Goal: Task Accomplishment & Management: Manage account settings

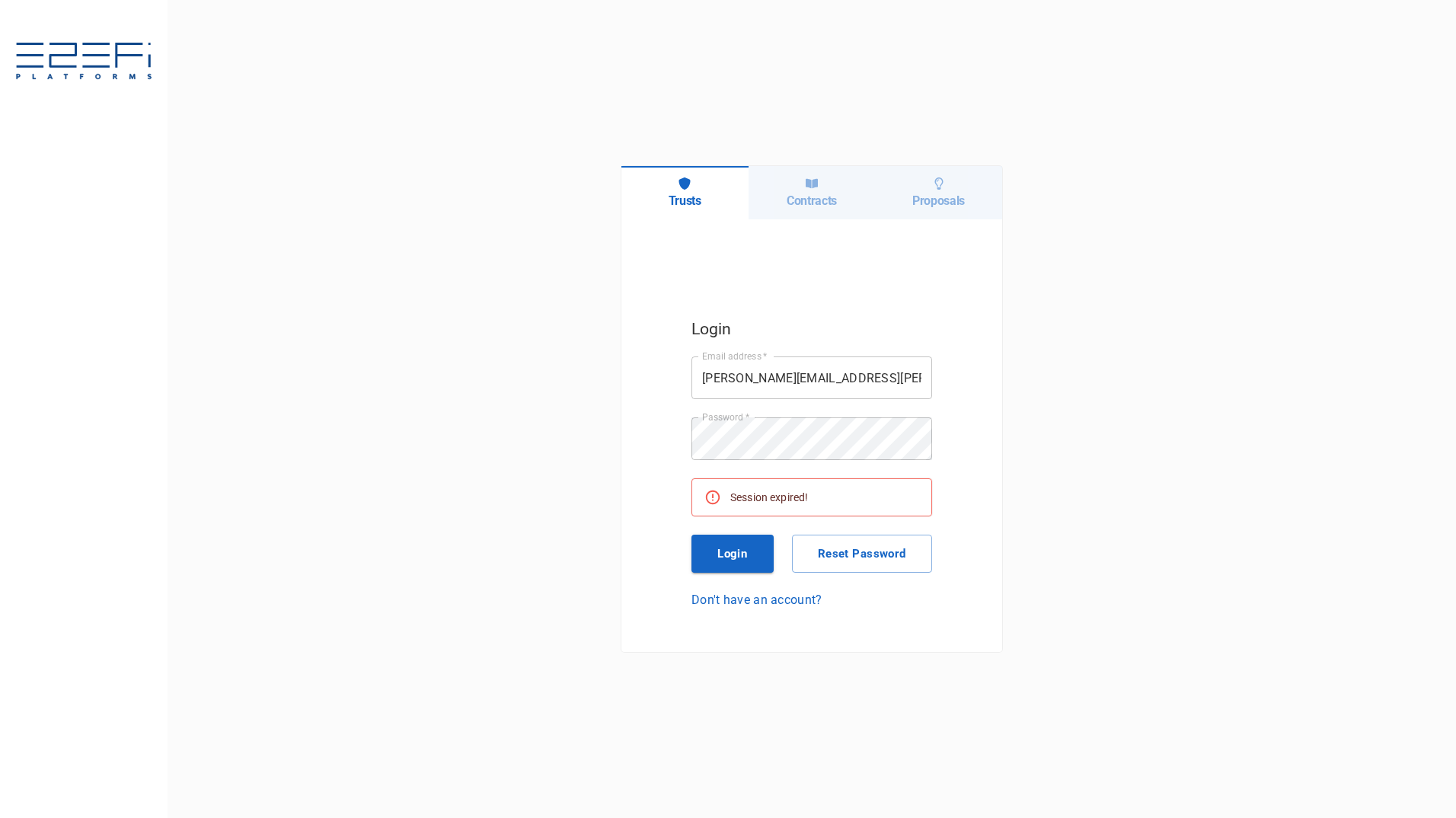
click at [718, 556] on button "Login" at bounding box center [732, 554] width 82 height 38
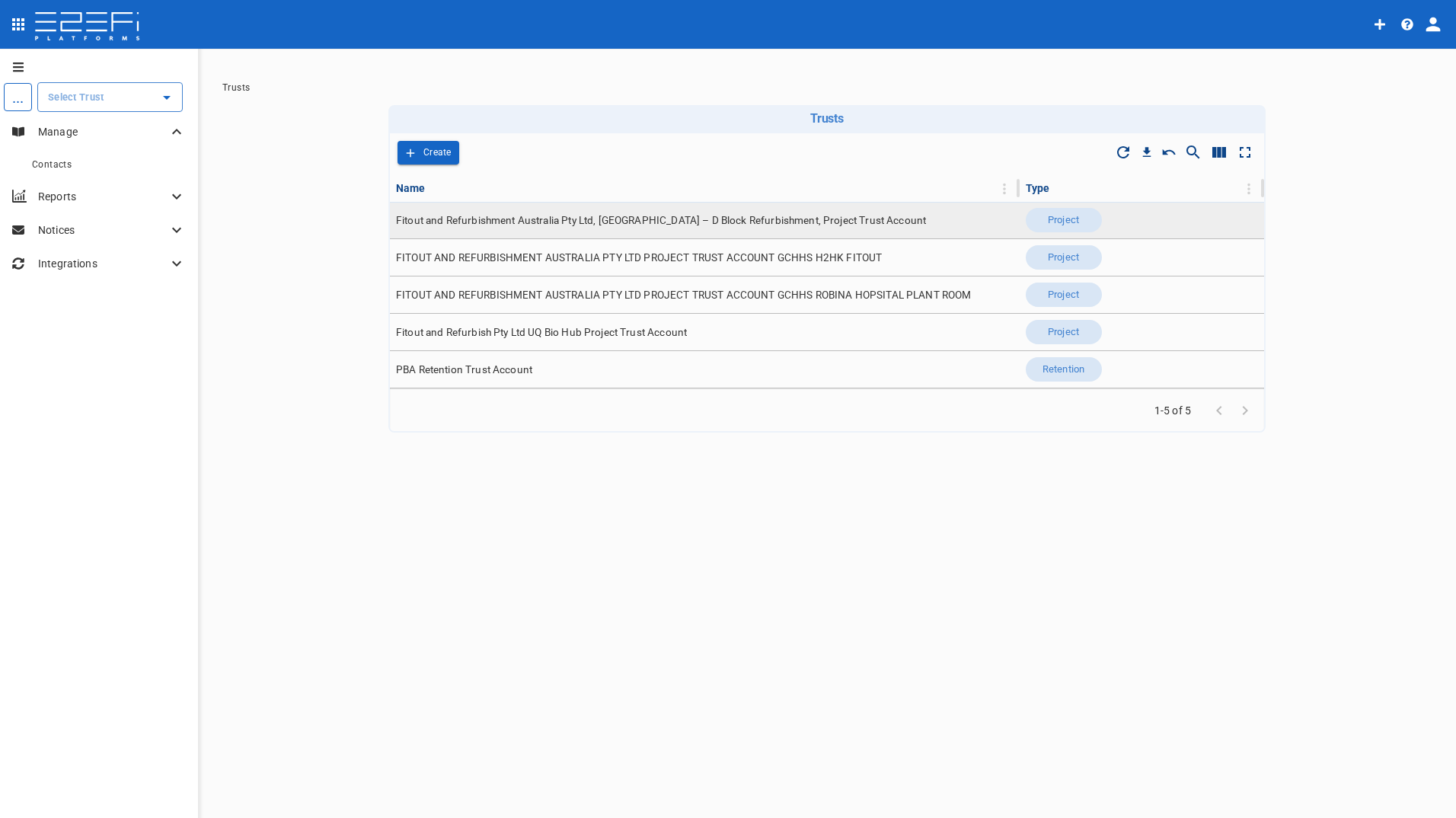
click at [752, 225] on span "Fitout and Refurbishment Australia Pty Ltd, [GEOGRAPHIC_DATA] – D Block Refurbi…" at bounding box center [661, 220] width 530 height 14
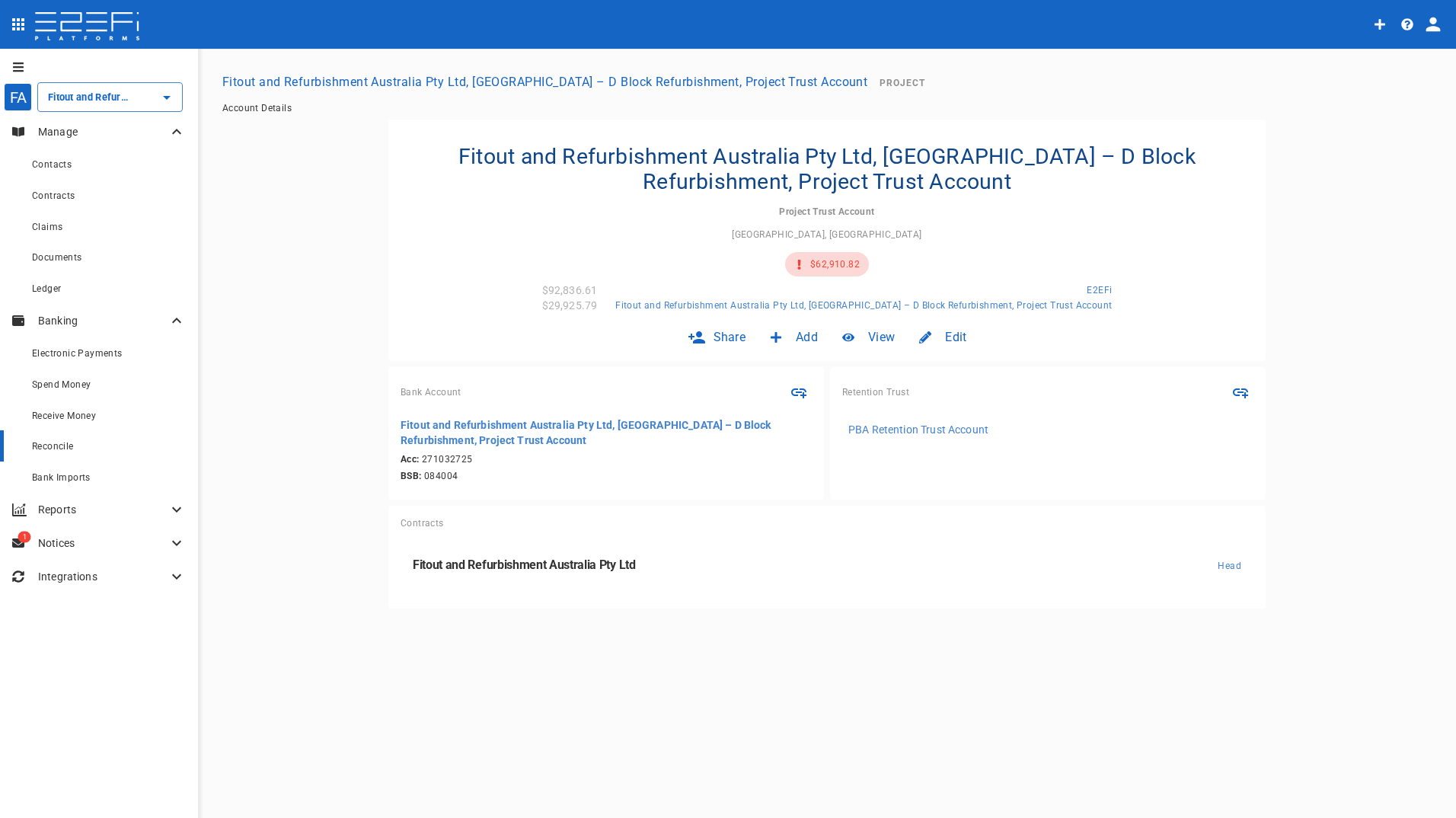
click at [61, 444] on span "Reconcile" at bounding box center [53, 446] width 42 height 11
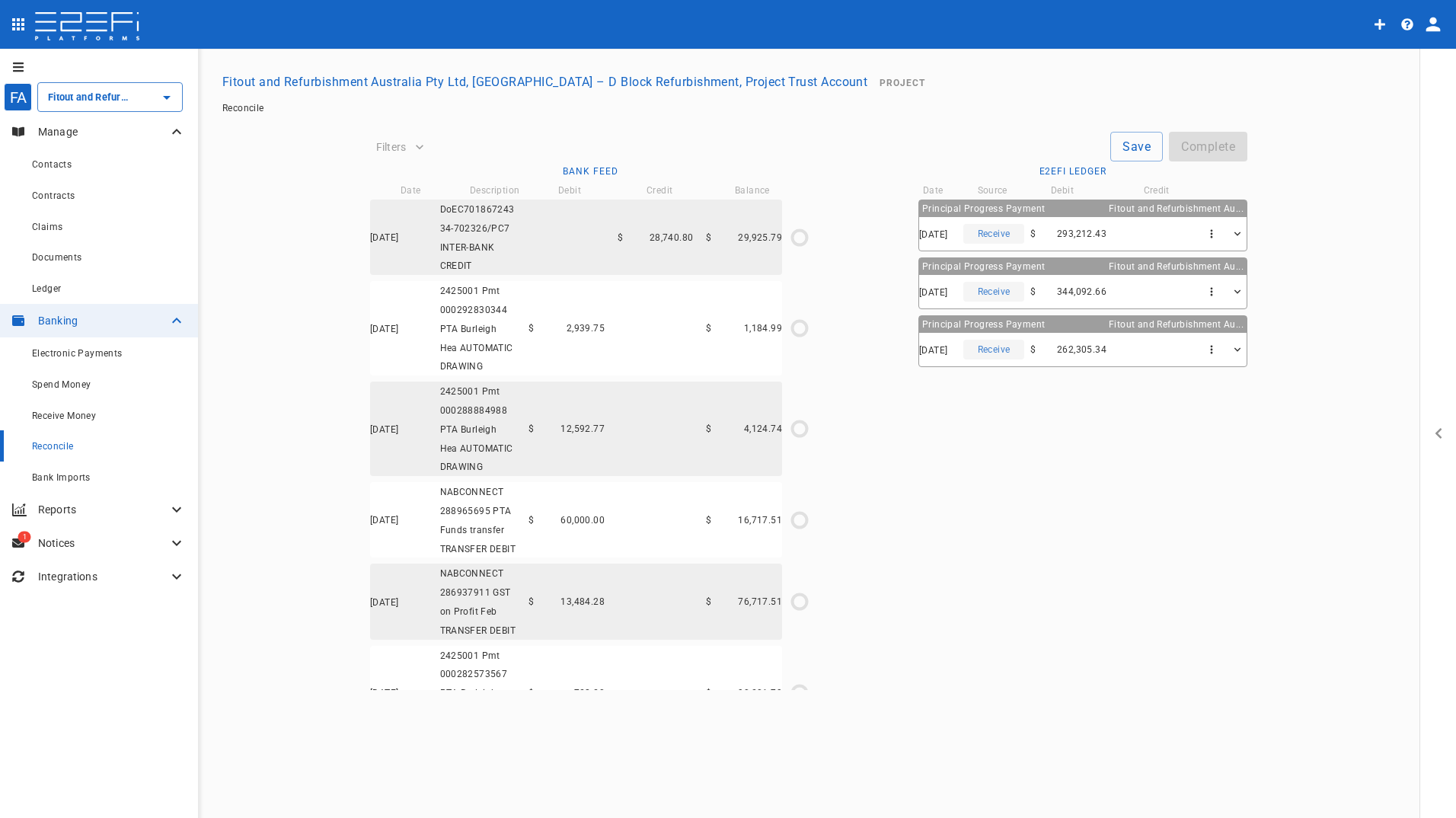
type input "[DATE]"
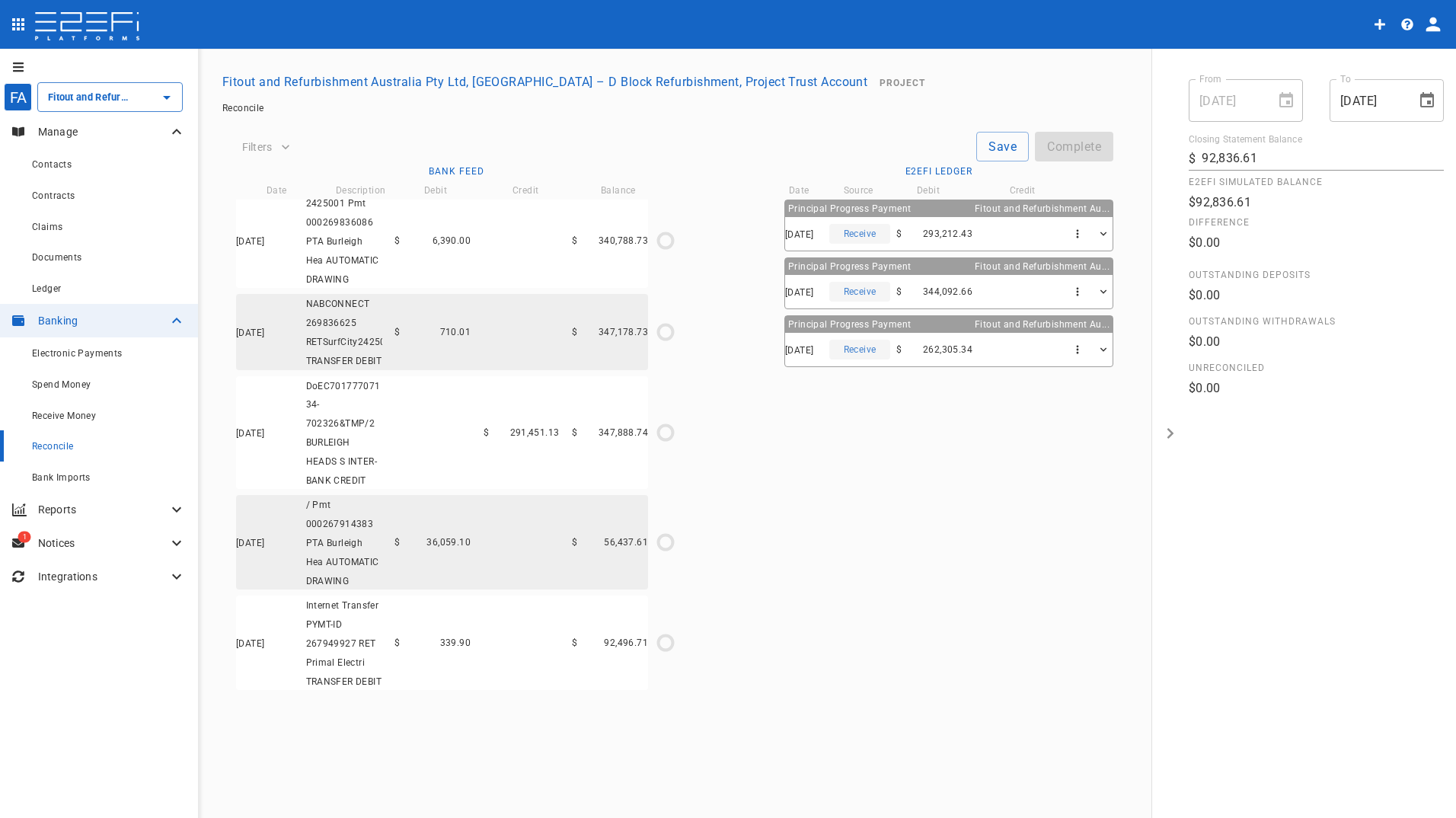
scroll to position [5554, 0]
click at [76, 385] on span "Spend Money" at bounding box center [61, 385] width 59 height 11
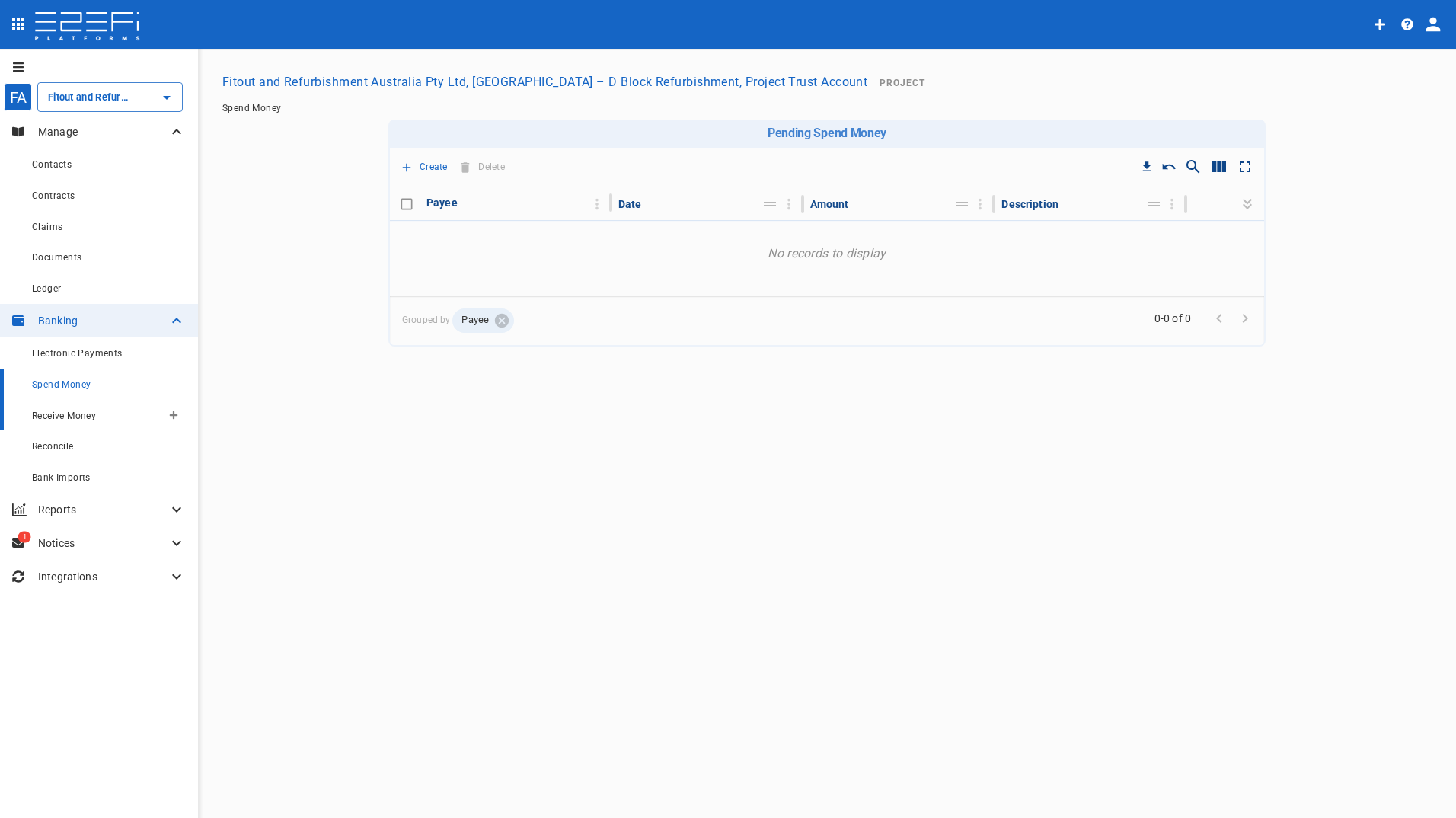
click at [75, 417] on span "Receive Money" at bounding box center [64, 416] width 64 height 11
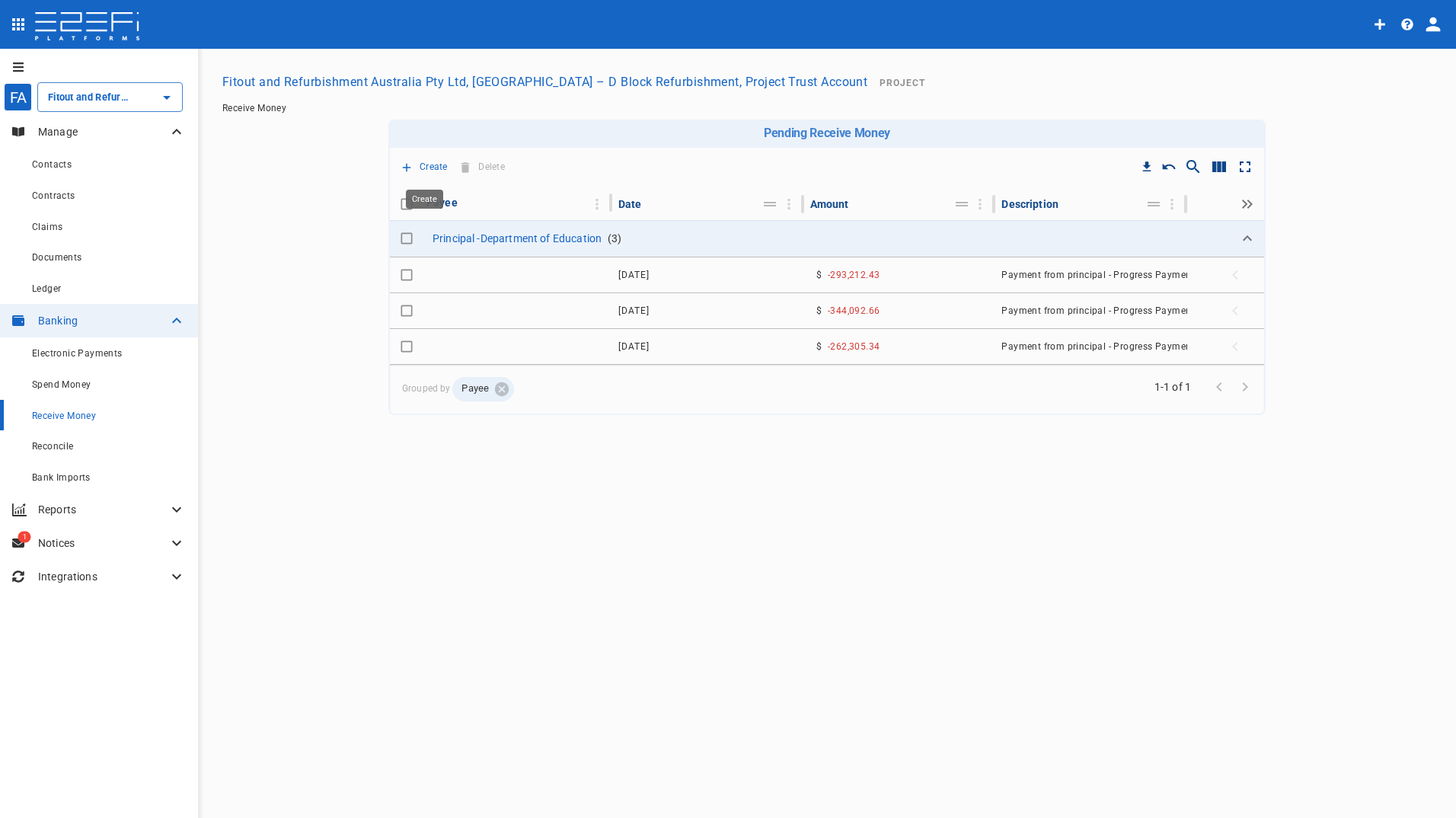
click at [433, 166] on p "Create" at bounding box center [433, 167] width 28 height 18
click at [494, 191] on span "Principal Progress Payment" at bounding box center [482, 194] width 146 height 18
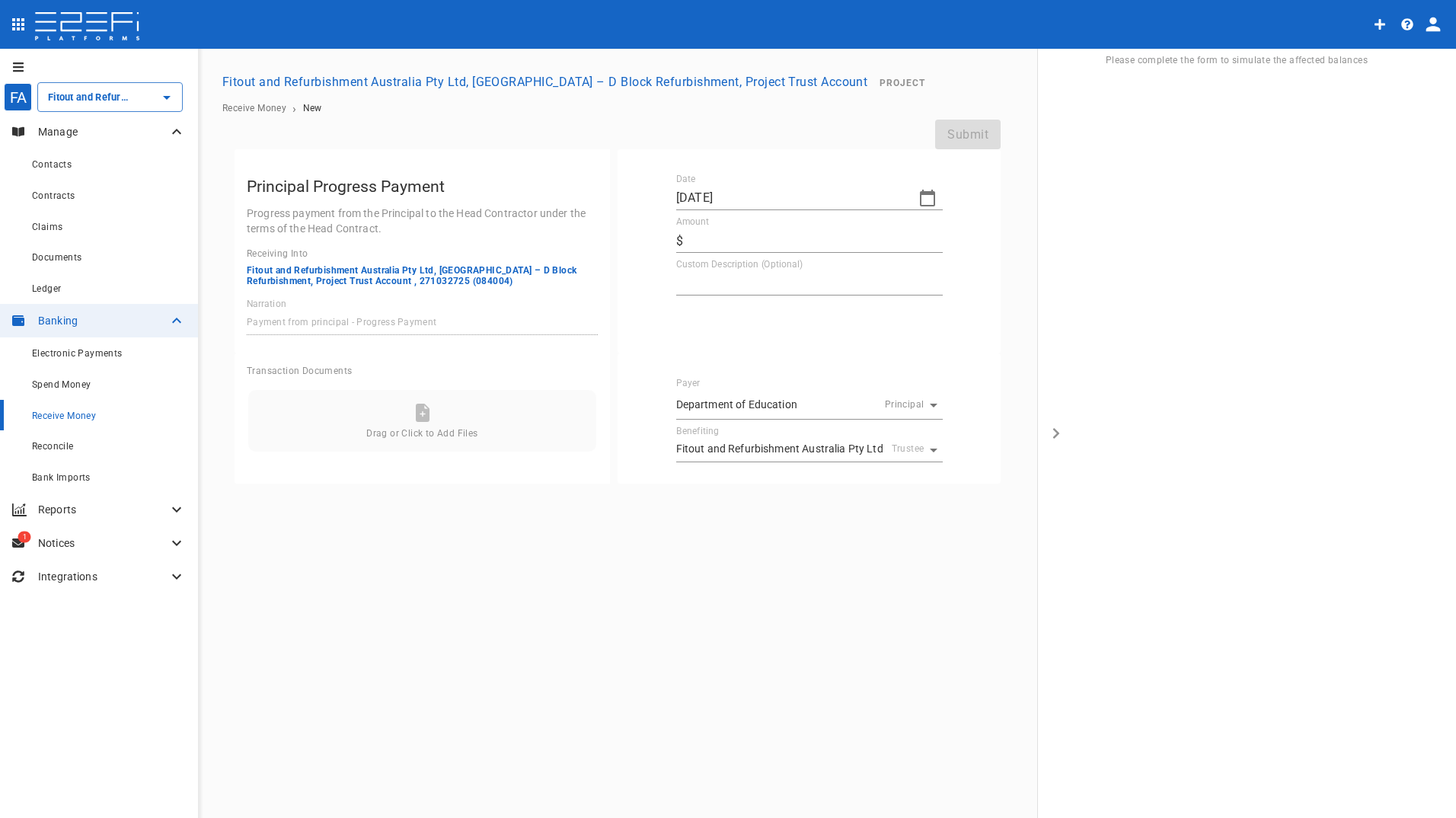
click at [929, 199] on icon "button" at bounding box center [927, 198] width 18 height 18
click at [691, 224] on icon "button" at bounding box center [689, 224] width 12 height 12
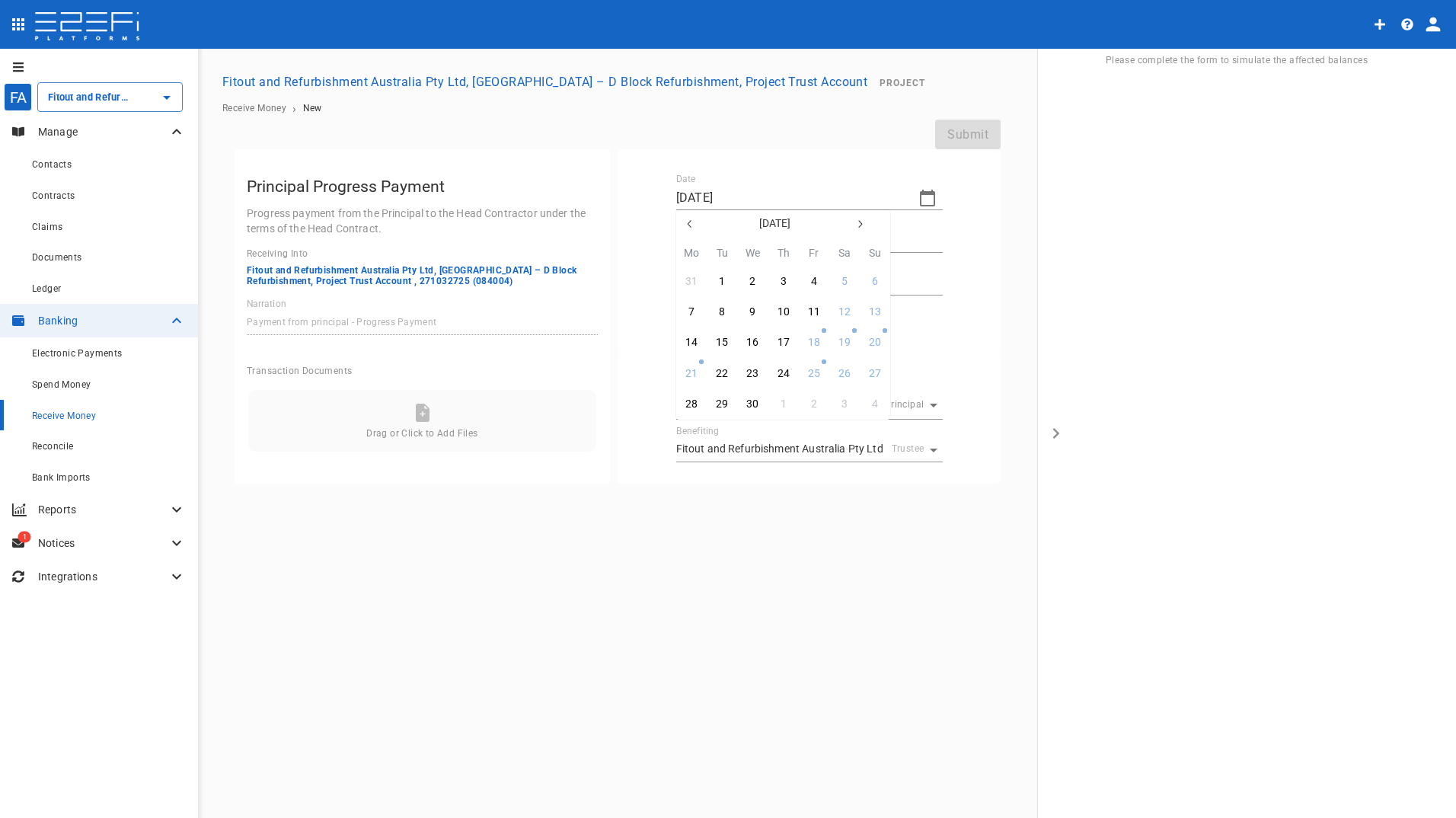
click at [691, 224] on icon "button" at bounding box center [689, 224] width 12 height 12
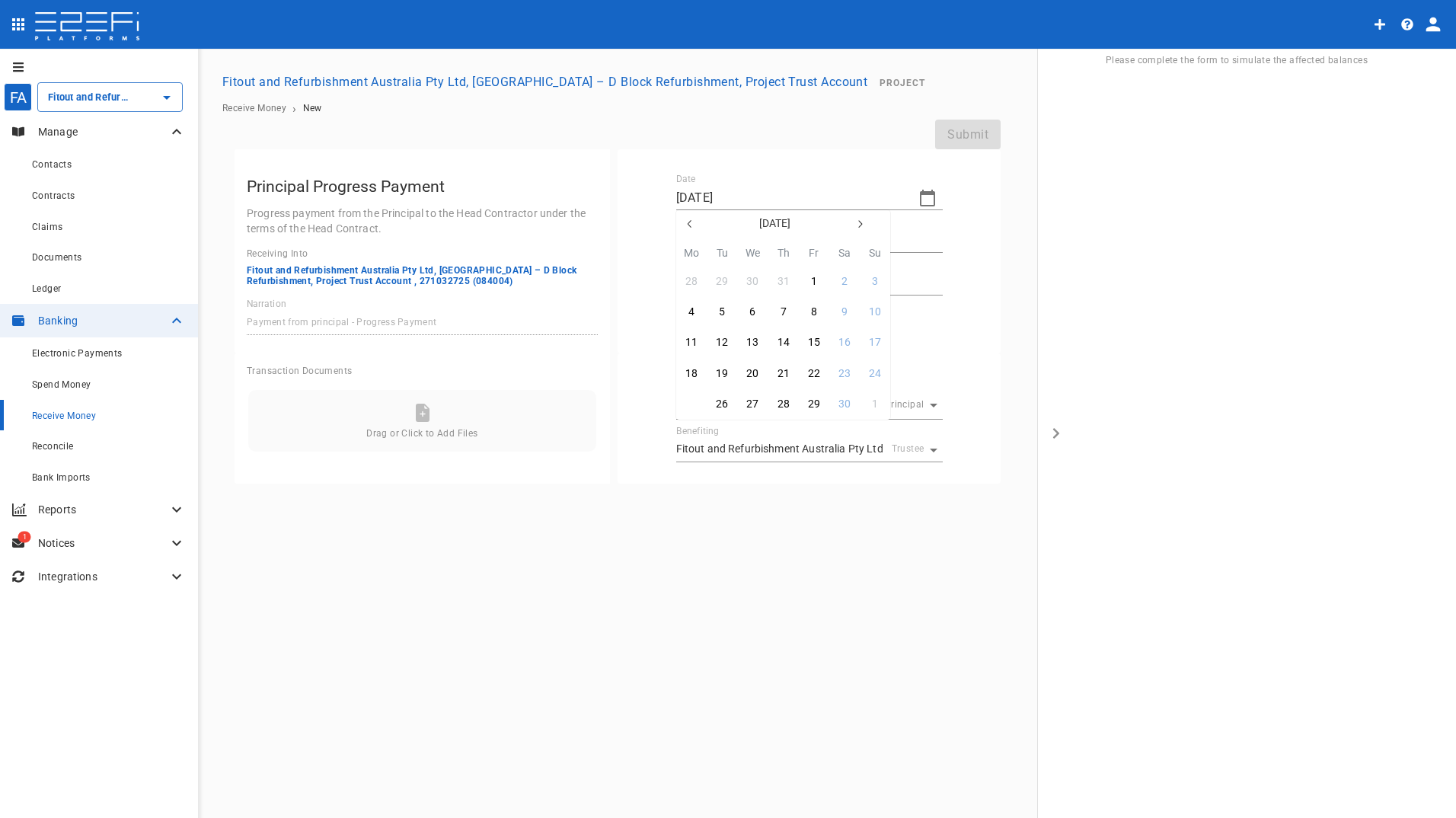
click at [691, 402] on div "25" at bounding box center [691, 404] width 12 height 17
type input "[DATE]"
click at [760, 237] on input "Amount" at bounding box center [815, 240] width 253 height 24
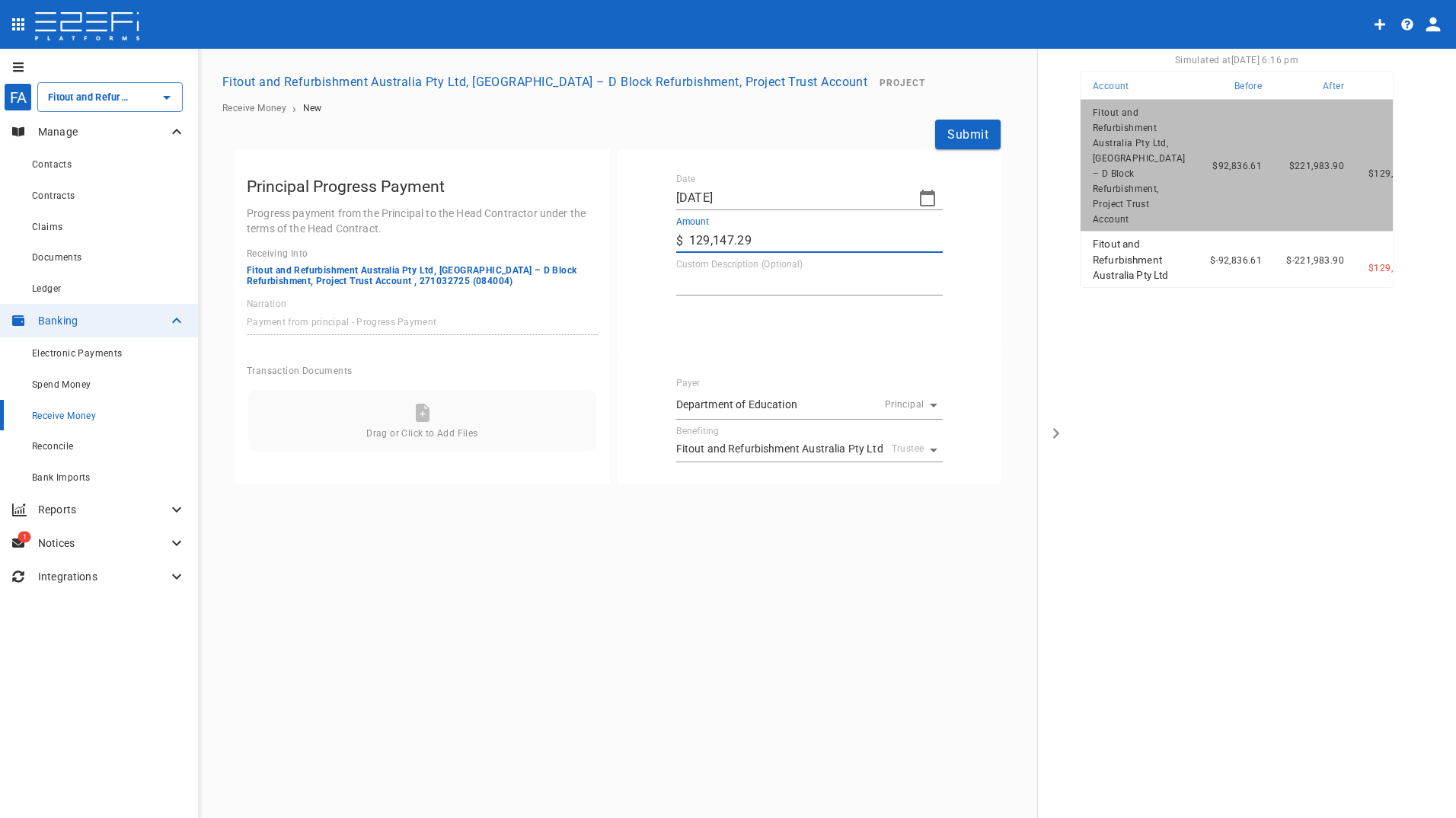
type input "129,147.29"
click at [734, 278] on textarea "Custom Description (Optional)" at bounding box center [808, 282] width 266 height 18
type textarea "progress claim 5"
click at [983, 138] on button "Submit" at bounding box center [968, 134] width 66 height 30
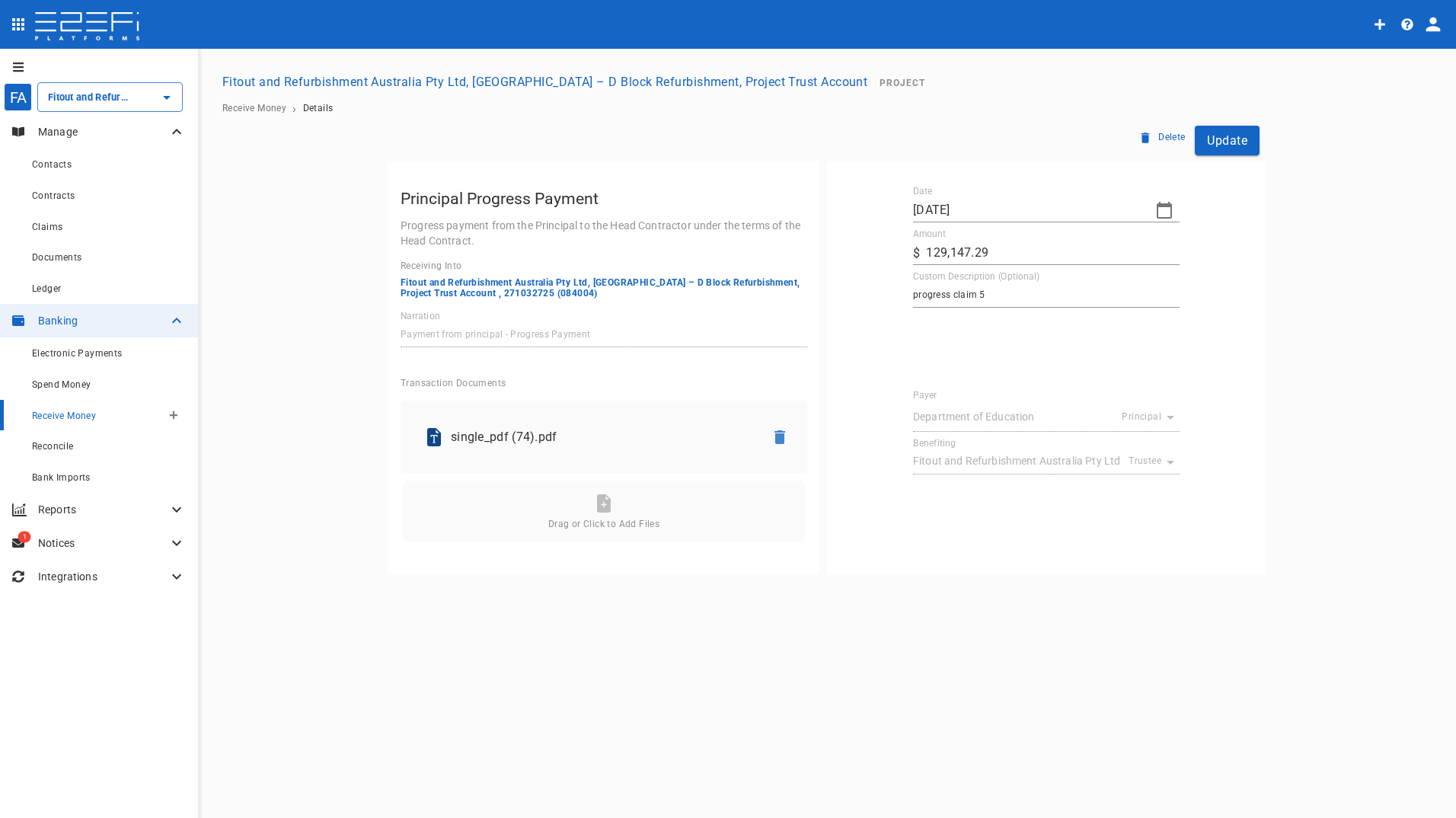
click at [178, 417] on button "button" at bounding box center [174, 415] width 24 height 24
click at [179, 415] on button "button" at bounding box center [174, 415] width 24 height 24
click at [279, 437] on span "Principal Progress Payment" at bounding box center [246, 442] width 146 height 18
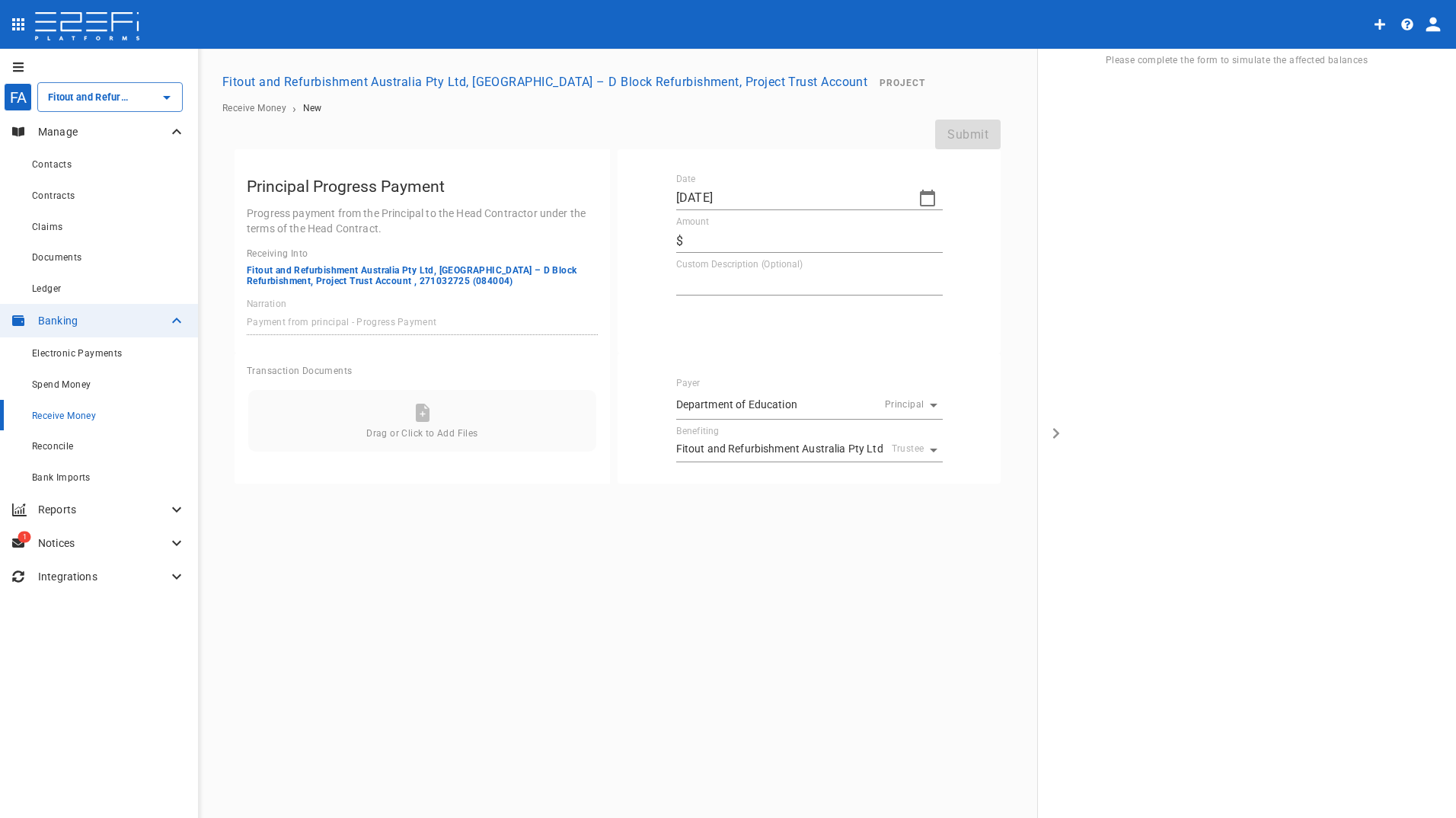
click at [765, 275] on textarea "Custom Description (Optional)" at bounding box center [808, 282] width 266 height 18
type textarea "Progress Claim 6"
click at [729, 235] on input "Amount" at bounding box center [815, 240] width 253 height 24
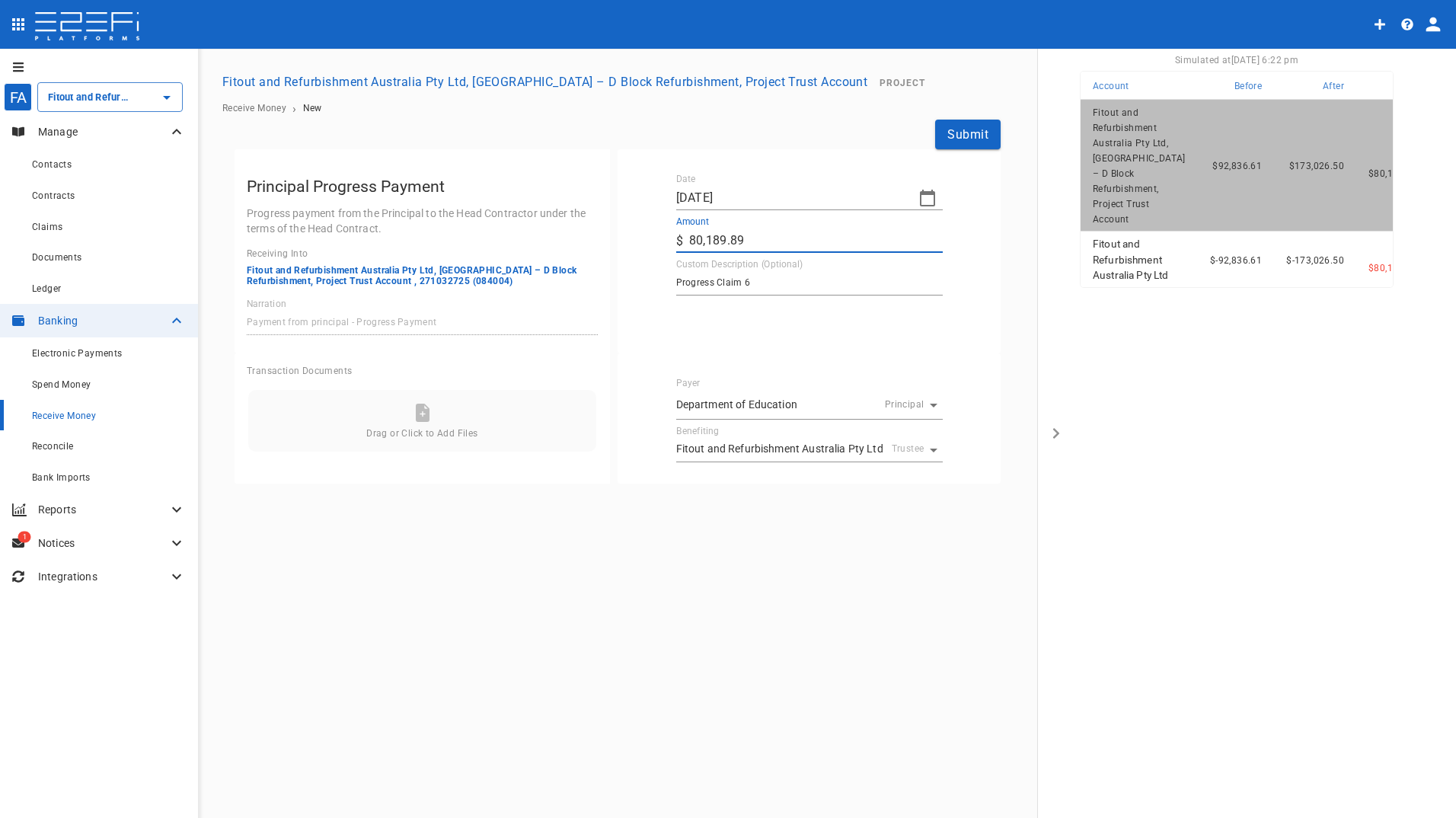
type input "80,189.89"
click at [764, 331] on div "Date [DATE] Amount ​ $ 80,189.89 Custom Description (Optional) Progress Claim 6…" at bounding box center [809, 252] width 383 height 204
click at [972, 131] on button "Submit" at bounding box center [968, 134] width 66 height 30
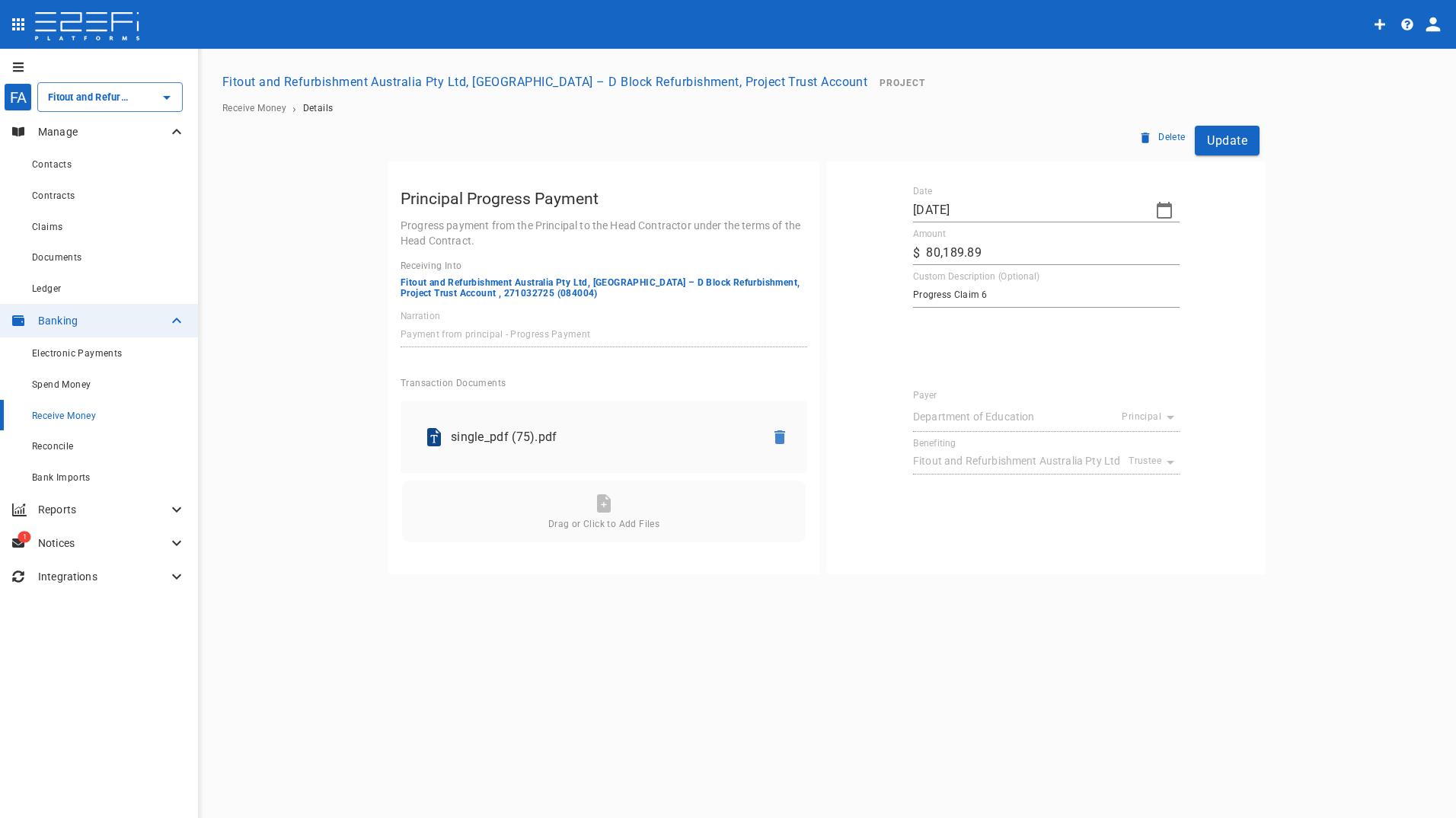
drag, startPoint x: 1228, startPoint y: 137, endPoint x: 1244, endPoint y: 133, distance: 16.5
click at [1228, 137] on button "Update" at bounding box center [1226, 140] width 65 height 30
click at [1162, 208] on icon "button" at bounding box center [1164, 211] width 15 height 17
click at [927, 233] on icon "button" at bounding box center [927, 236] width 12 height 12
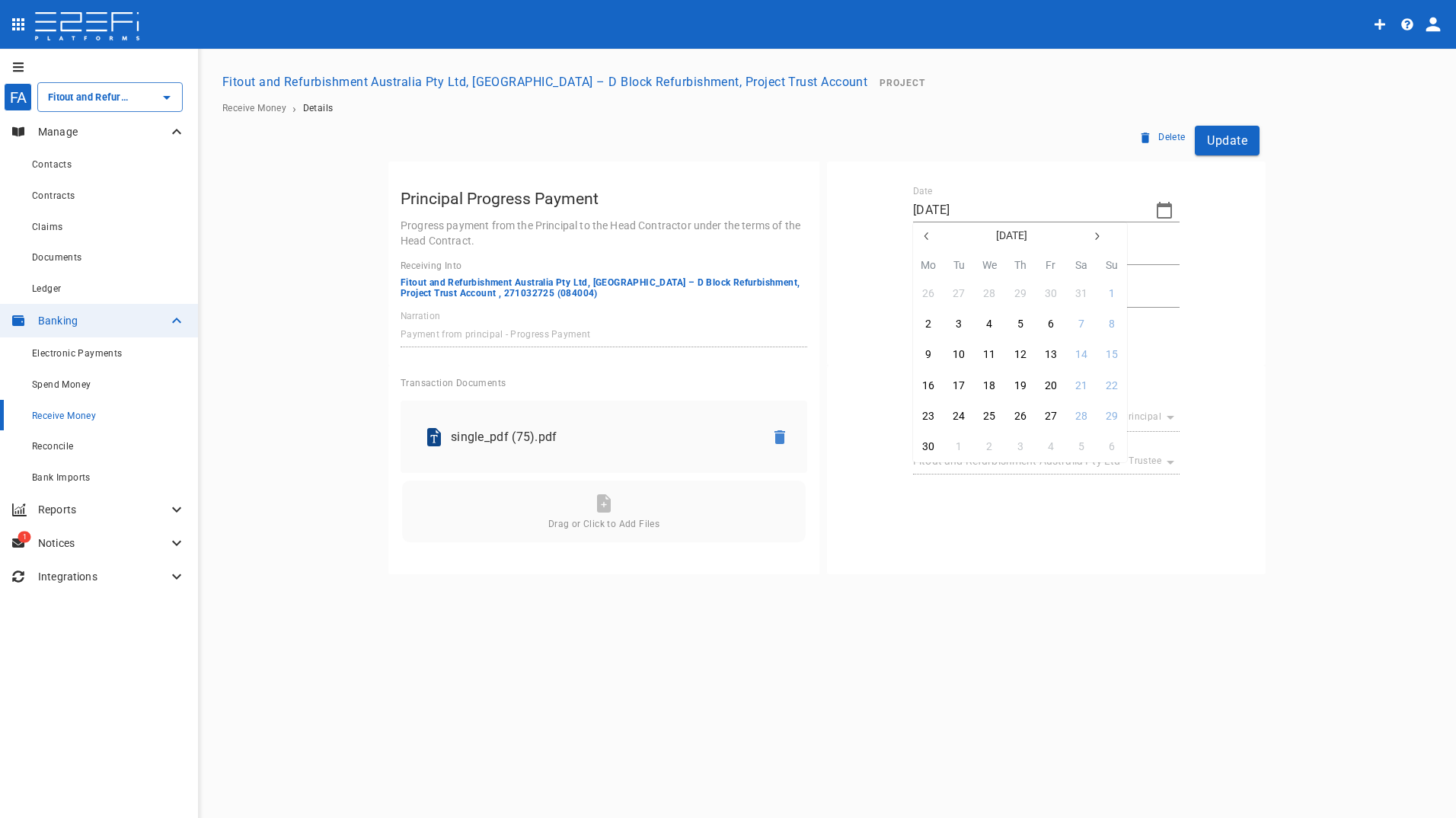
click at [927, 233] on icon "button" at bounding box center [927, 236] width 12 height 12
drag, startPoint x: 927, startPoint y: 233, endPoint x: 923, endPoint y: 242, distance: 9.8
click at [926, 237] on icon "button" at bounding box center [927, 236] width 12 height 12
click at [921, 239] on icon "button" at bounding box center [927, 236] width 12 height 12
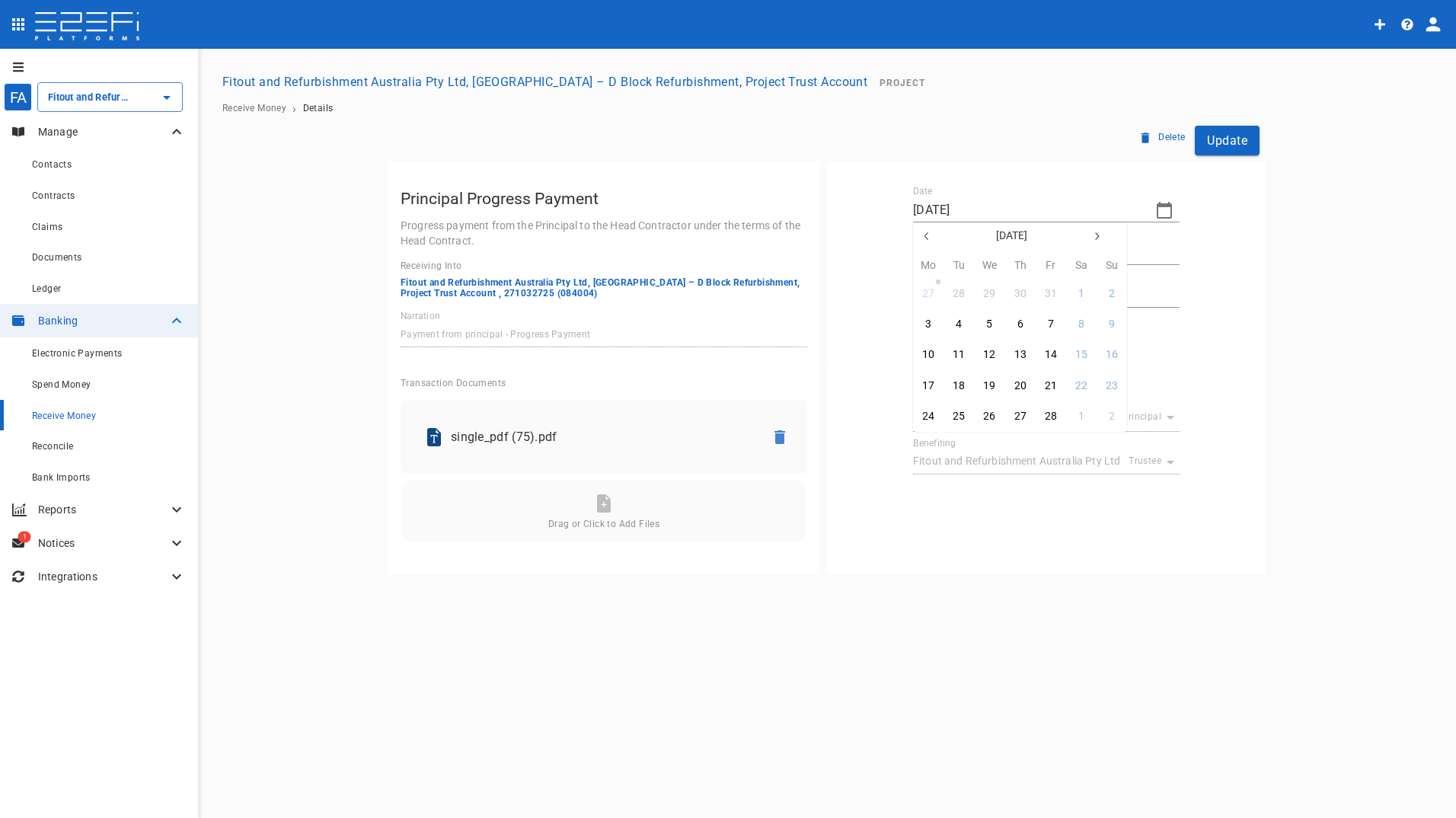
click at [921, 239] on icon "button" at bounding box center [927, 236] width 12 height 12
click at [1053, 388] on div "24" at bounding box center [1051, 386] width 12 height 17
type input "[DATE]"
click at [1241, 136] on button "Update" at bounding box center [1226, 140] width 65 height 30
click at [178, 415] on button "button" at bounding box center [174, 415] width 24 height 24
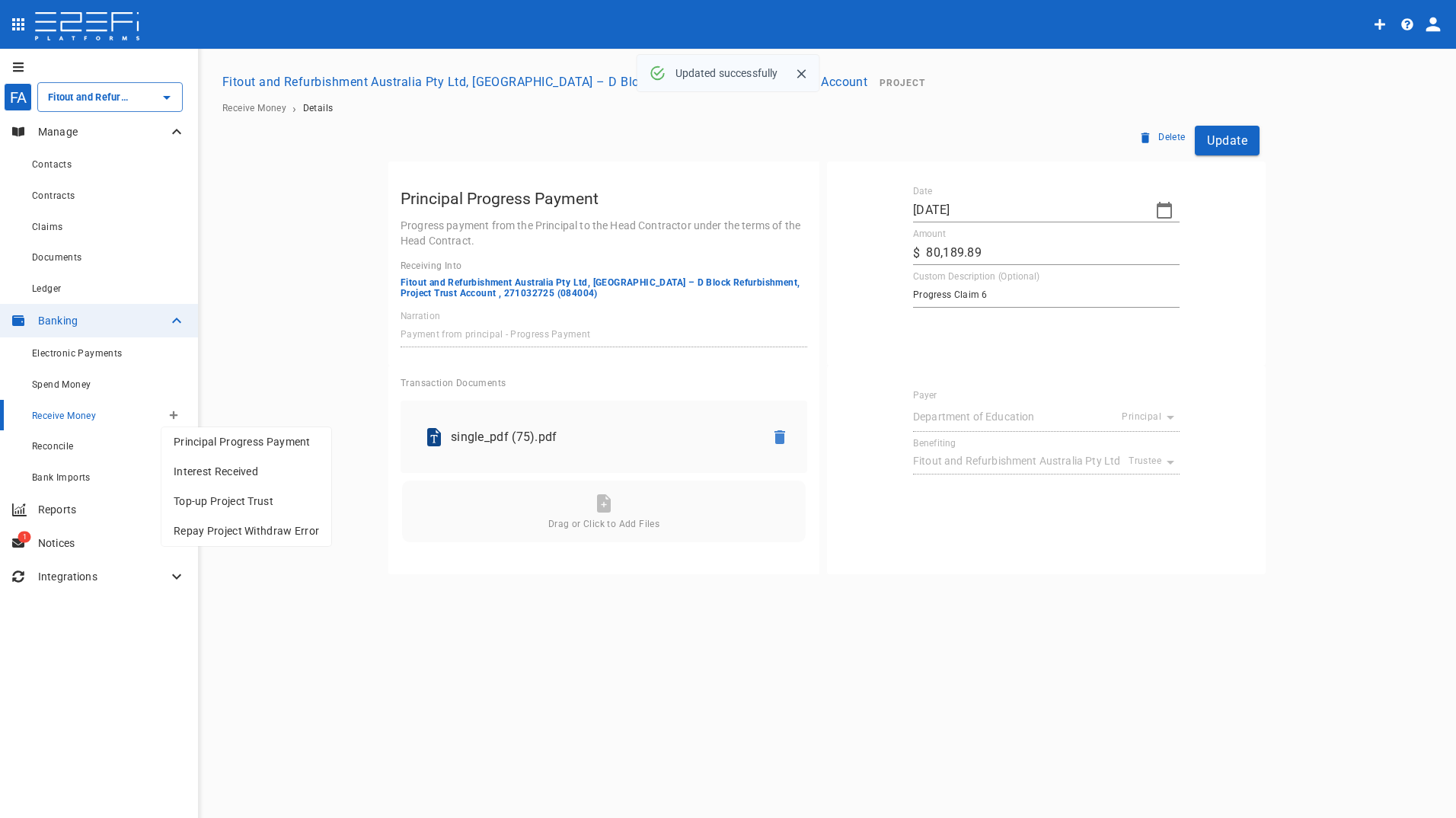
click at [257, 437] on span "Principal Progress Payment" at bounding box center [246, 442] width 146 height 18
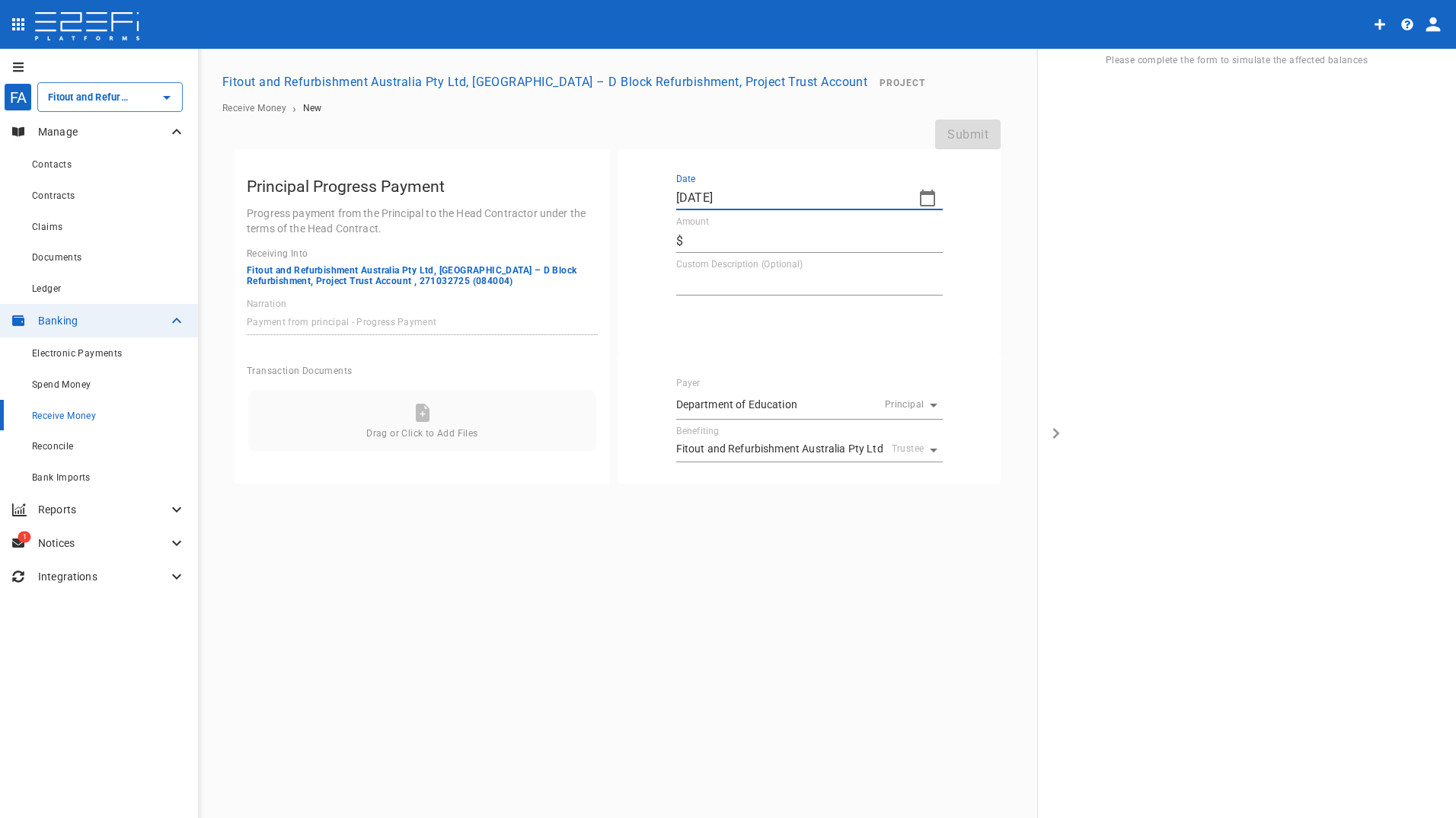
click at [750, 190] on input "[DATE]" at bounding box center [790, 198] width 230 height 24
click at [693, 224] on icon "button" at bounding box center [689, 224] width 12 height 12
click at [815, 341] on div "18" at bounding box center [814, 343] width 12 height 17
type input "[DATE]"
click at [763, 237] on input "Amount" at bounding box center [815, 240] width 253 height 24
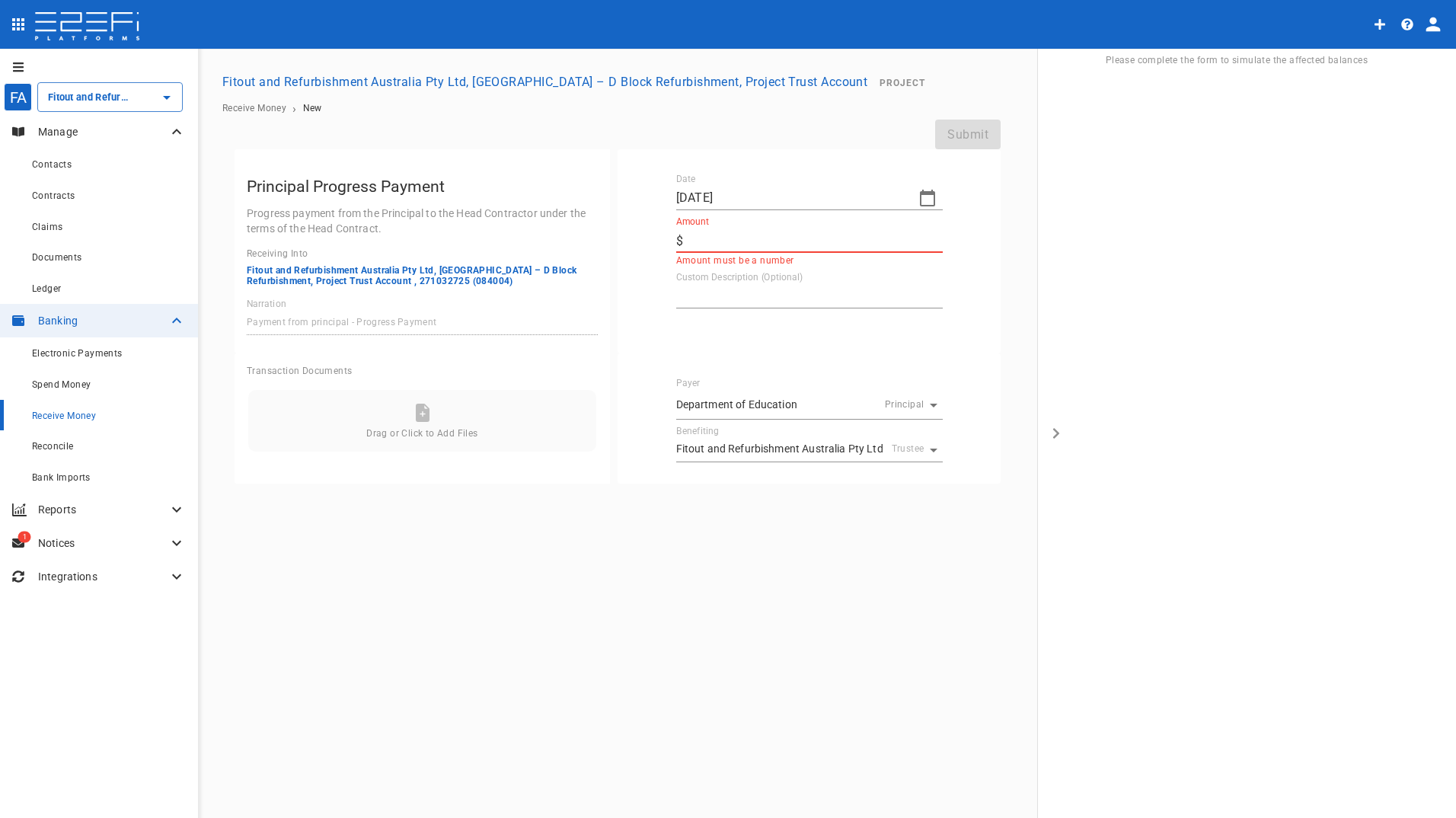
click at [732, 239] on input "Amount" at bounding box center [815, 240] width 253 height 24
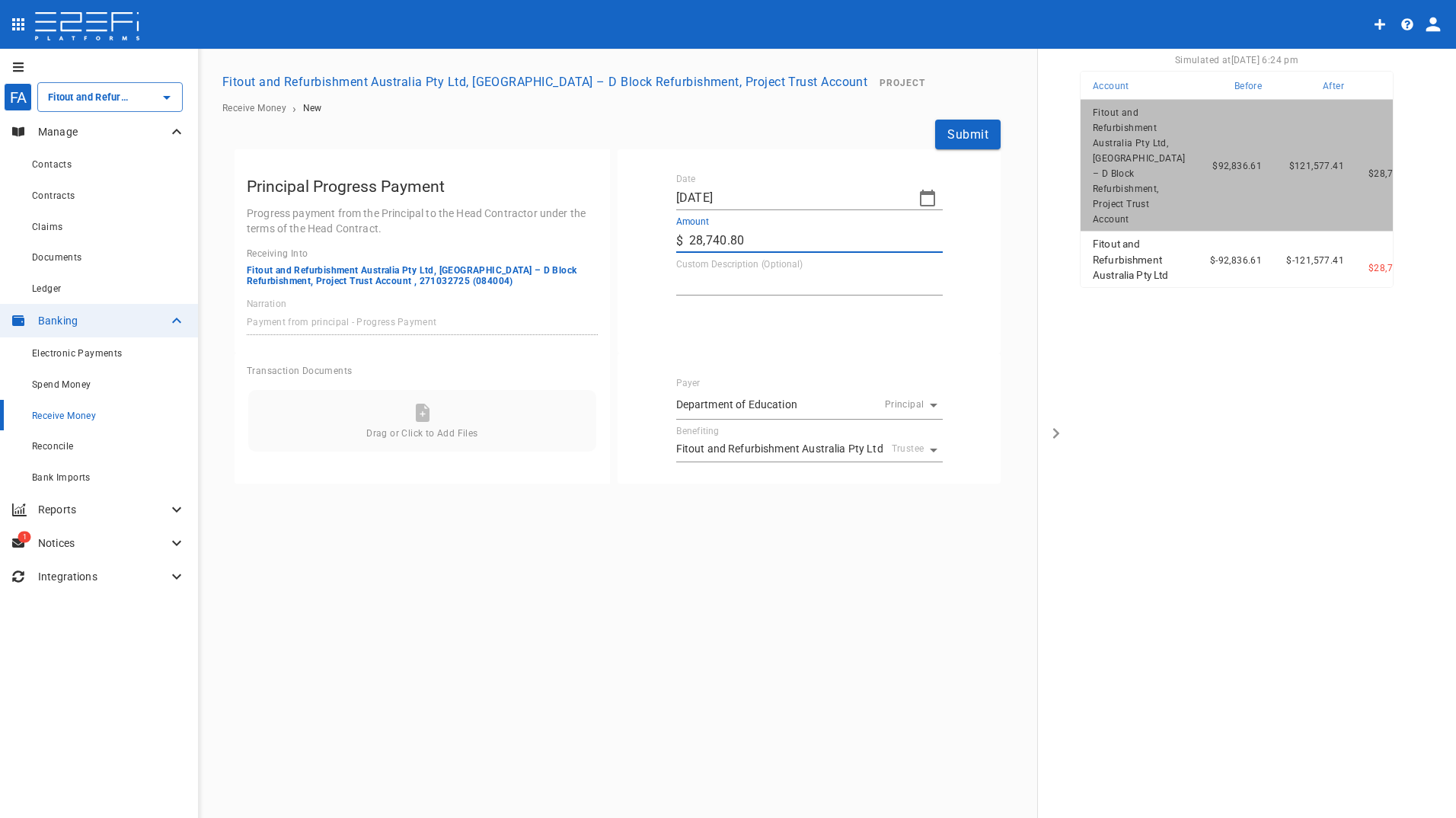
type input "28,740.8"
click at [765, 279] on textarea "Custom Description (Optional)" at bounding box center [808, 282] width 266 height 18
type textarea "Progress Claim 7"
click at [643, 563] on div "FA Fitout and Refurbishment Australia Pty Ltd, [GEOGRAPHIC_DATA] – D Block Refu…" at bounding box center [728, 434] width 1456 height 771
click at [979, 143] on button "Submit" at bounding box center [968, 134] width 66 height 30
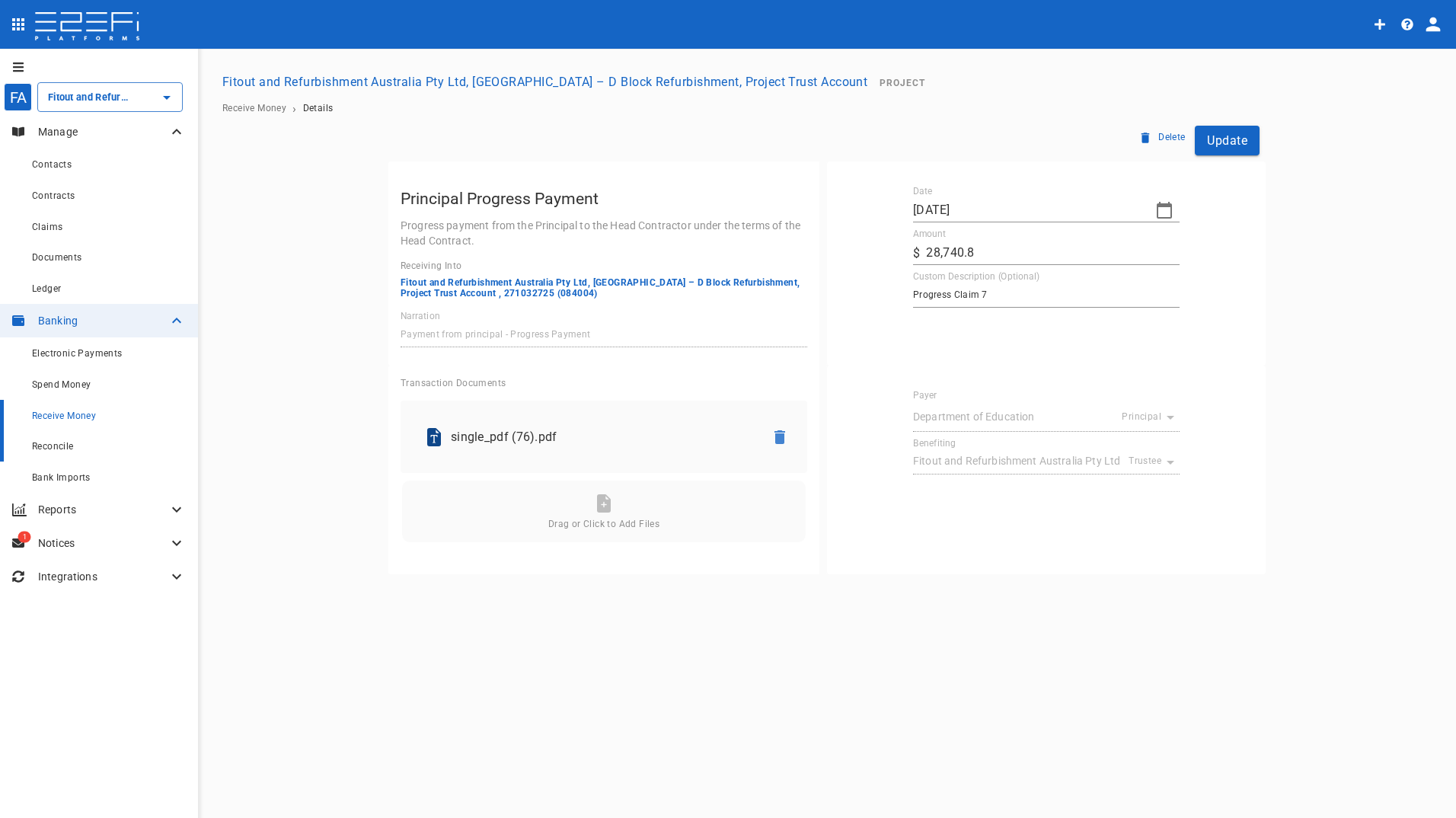
click at [44, 443] on span "Reconcile" at bounding box center [53, 446] width 42 height 11
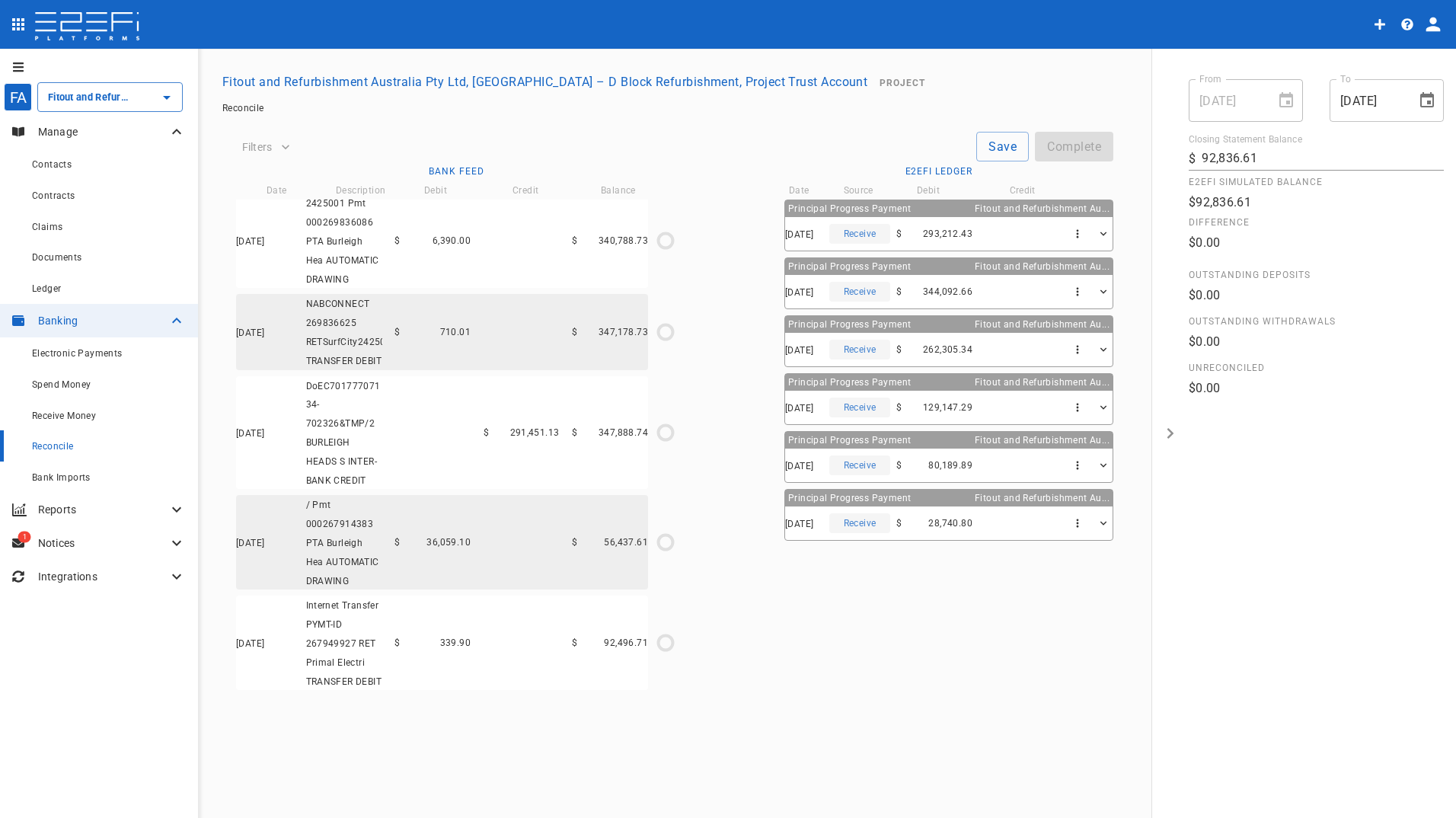
scroll to position [5554, 0]
click at [995, 231] on div "[DATE] Receive $ 293,212.43" at bounding box center [948, 233] width 327 height 34
click at [1100, 231] on icon "button" at bounding box center [1103, 233] width 13 height 13
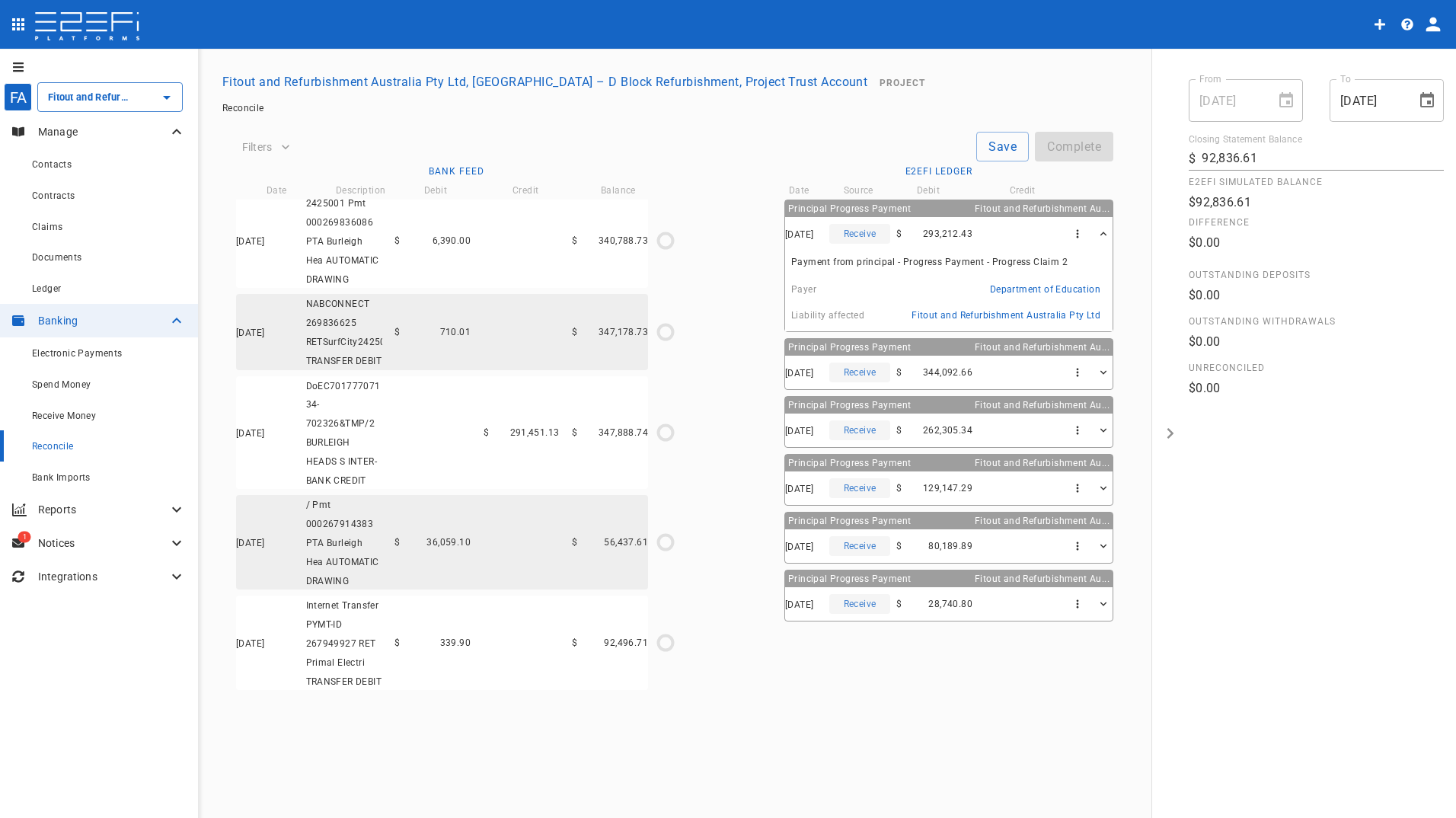
click at [942, 230] on span "293,212.43" at bounding box center [947, 233] width 50 height 11
click at [1079, 228] on icon "button" at bounding box center [1077, 233] width 13 height 13
click at [1090, 267] on span "Edit Payment" at bounding box center [1105, 265] width 66 height 18
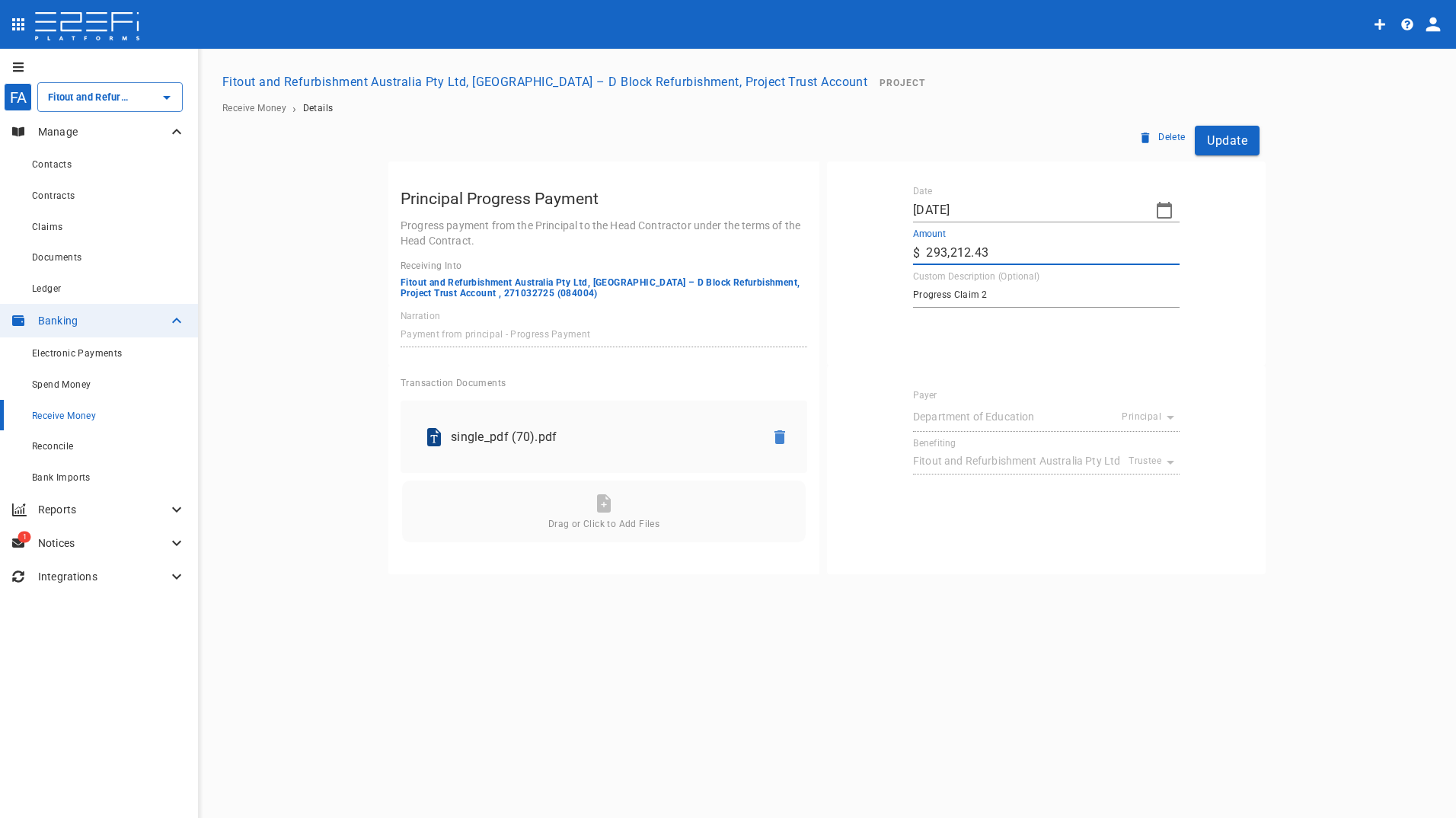
drag, startPoint x: 1006, startPoint y: 254, endPoint x: 935, endPoint y: 254, distance: 71.0
click at [935, 254] on input "293,212.43" at bounding box center [1053, 253] width 253 height 24
type input "291,451.13"
click at [1221, 139] on button "Update" at bounding box center [1226, 140] width 65 height 30
click at [485, 431] on p "single_pdf (70).pdf" at bounding box center [601, 436] width 301 height 18
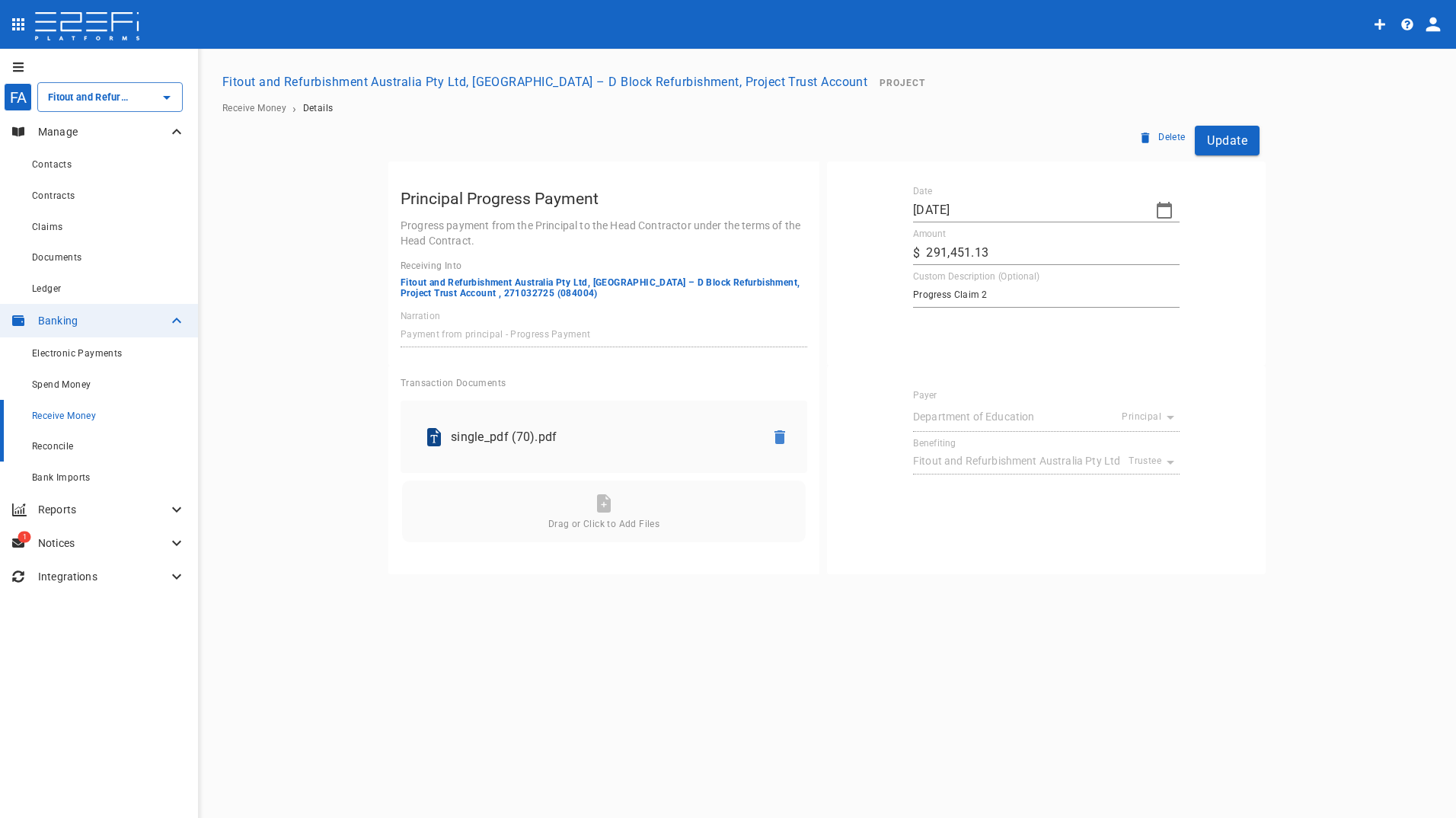
click at [63, 443] on span "Reconcile" at bounding box center [53, 446] width 42 height 11
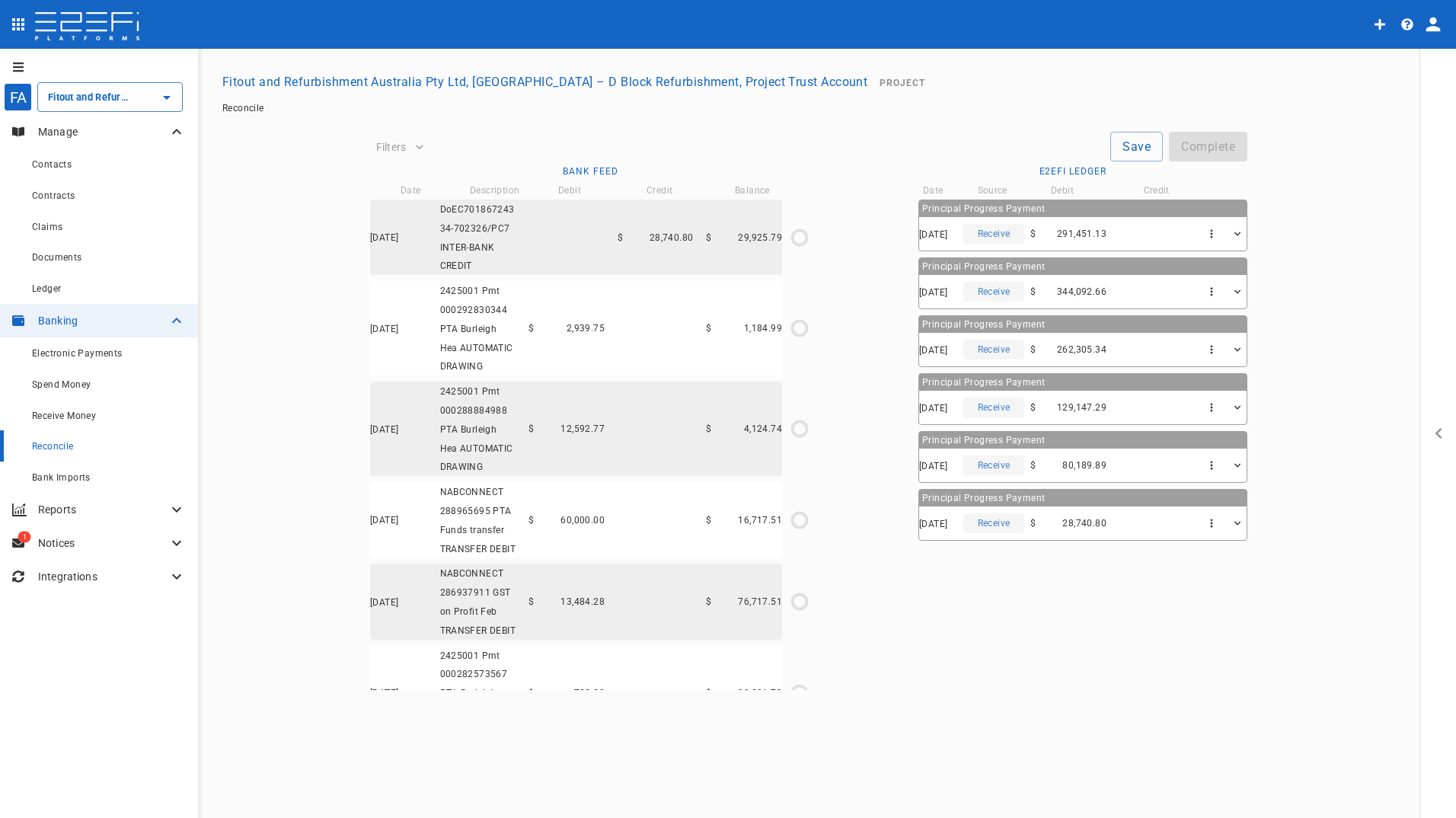
type input "[DATE]"
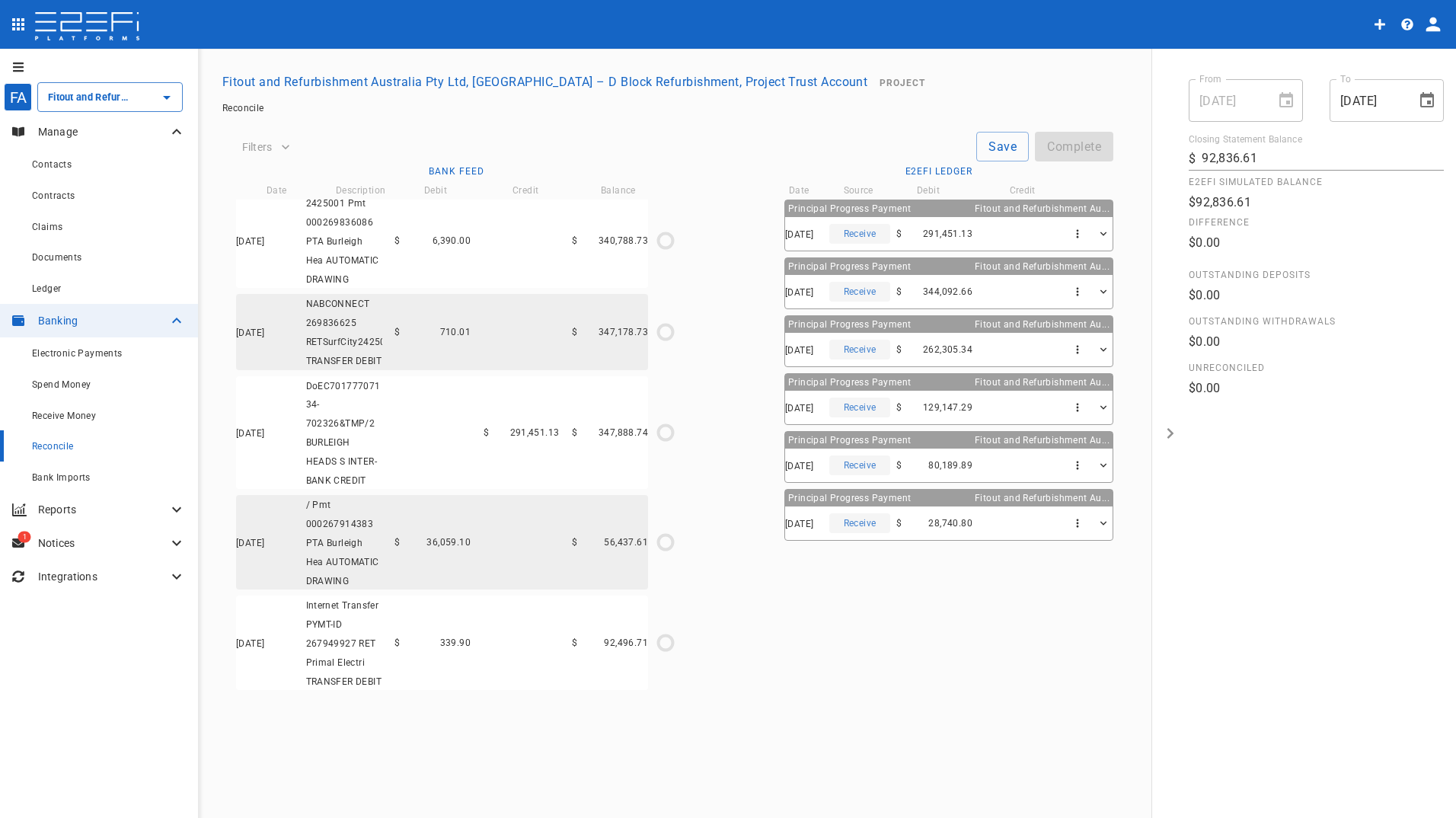
scroll to position [5554, 0]
click at [663, 421] on icon "$0.00 / $291,451.13" at bounding box center [665, 433] width 23 height 23
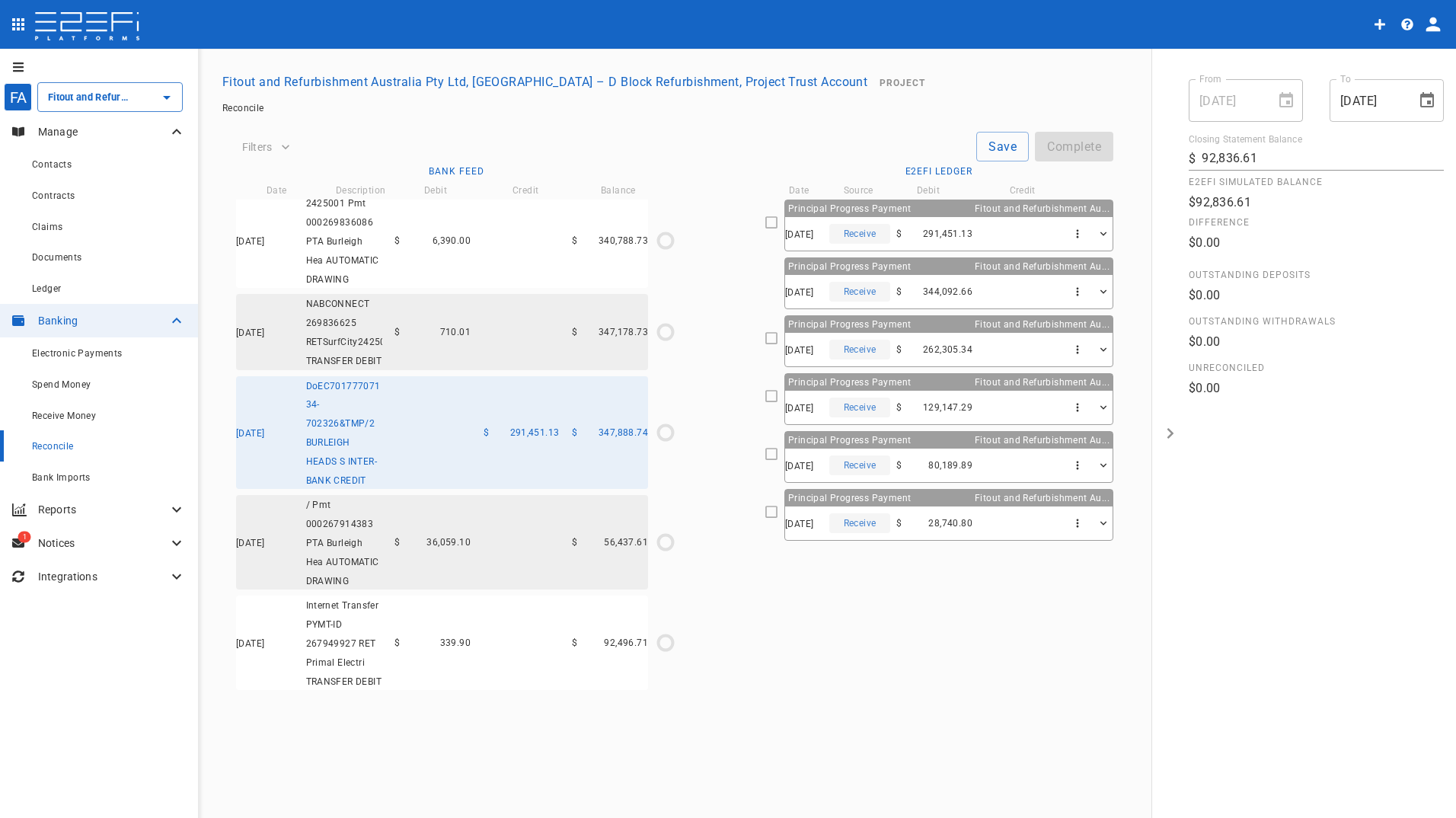
click at [764, 221] on icon at bounding box center [771, 222] width 14 height 14
type input "[DATE]"
type input "347,888.74"
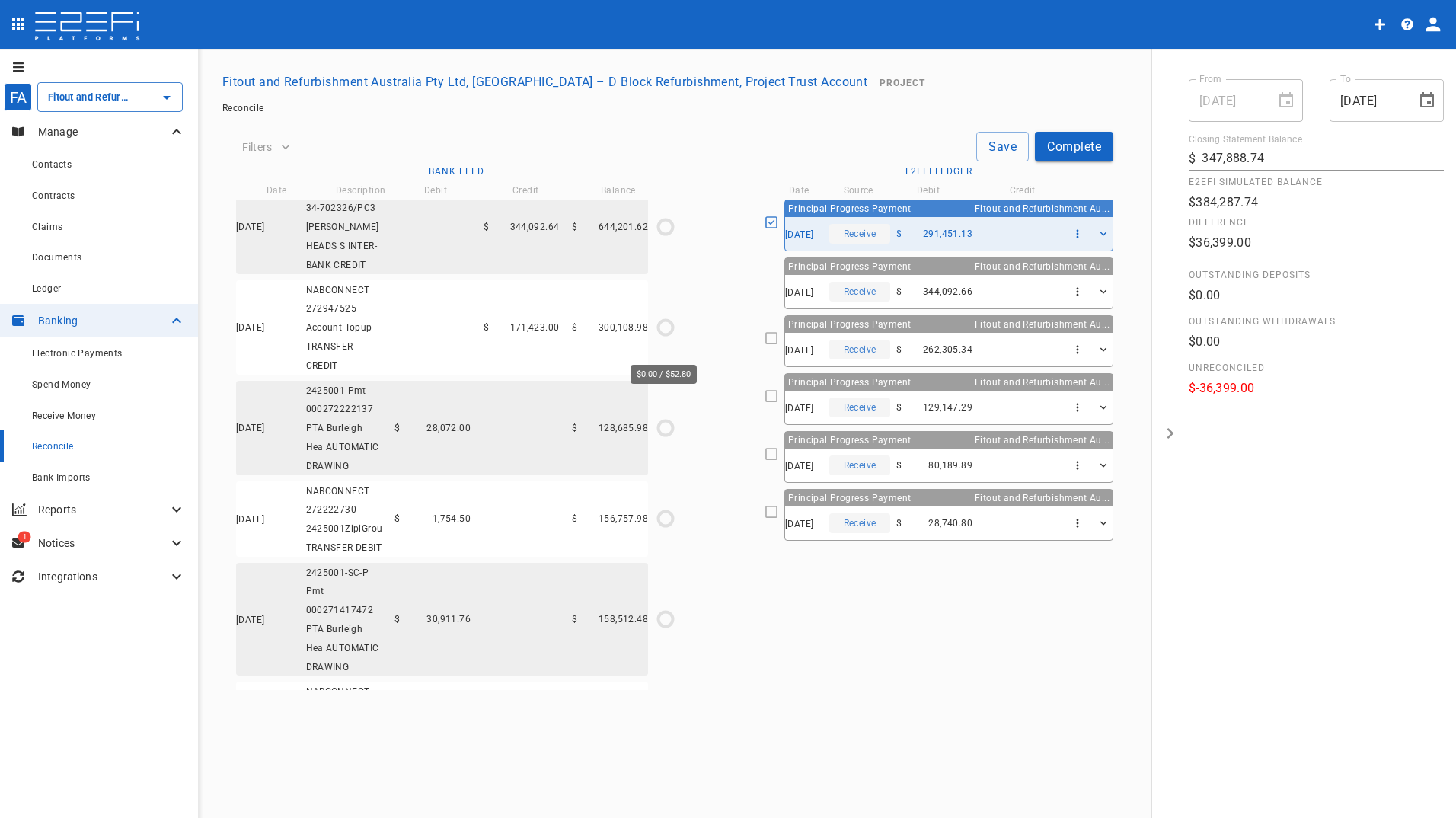
scroll to position [4323, 0]
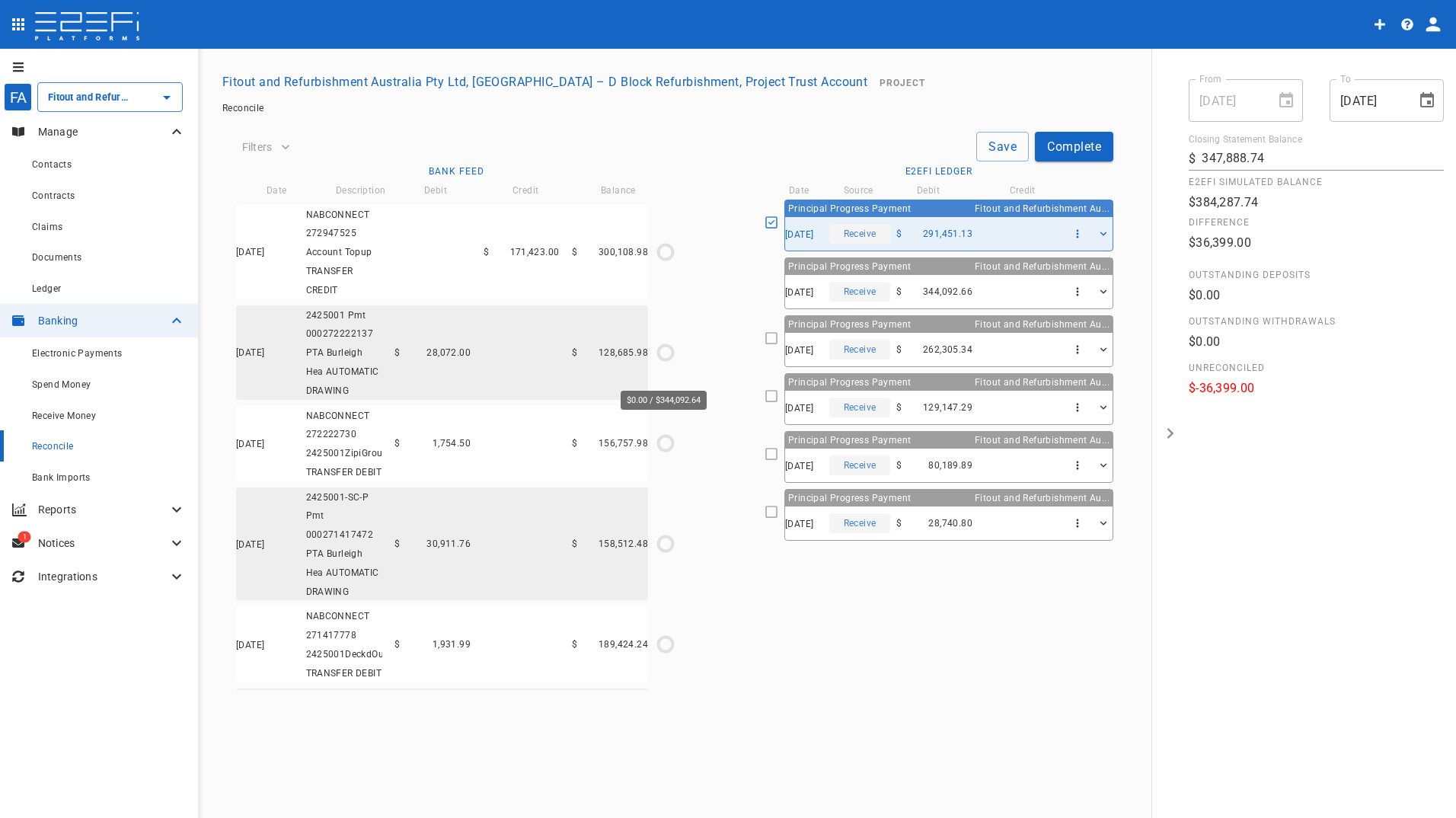
click at [662, 163] on icon "$0.00 / $344,092.64" at bounding box center [665, 152] width 23 height 23
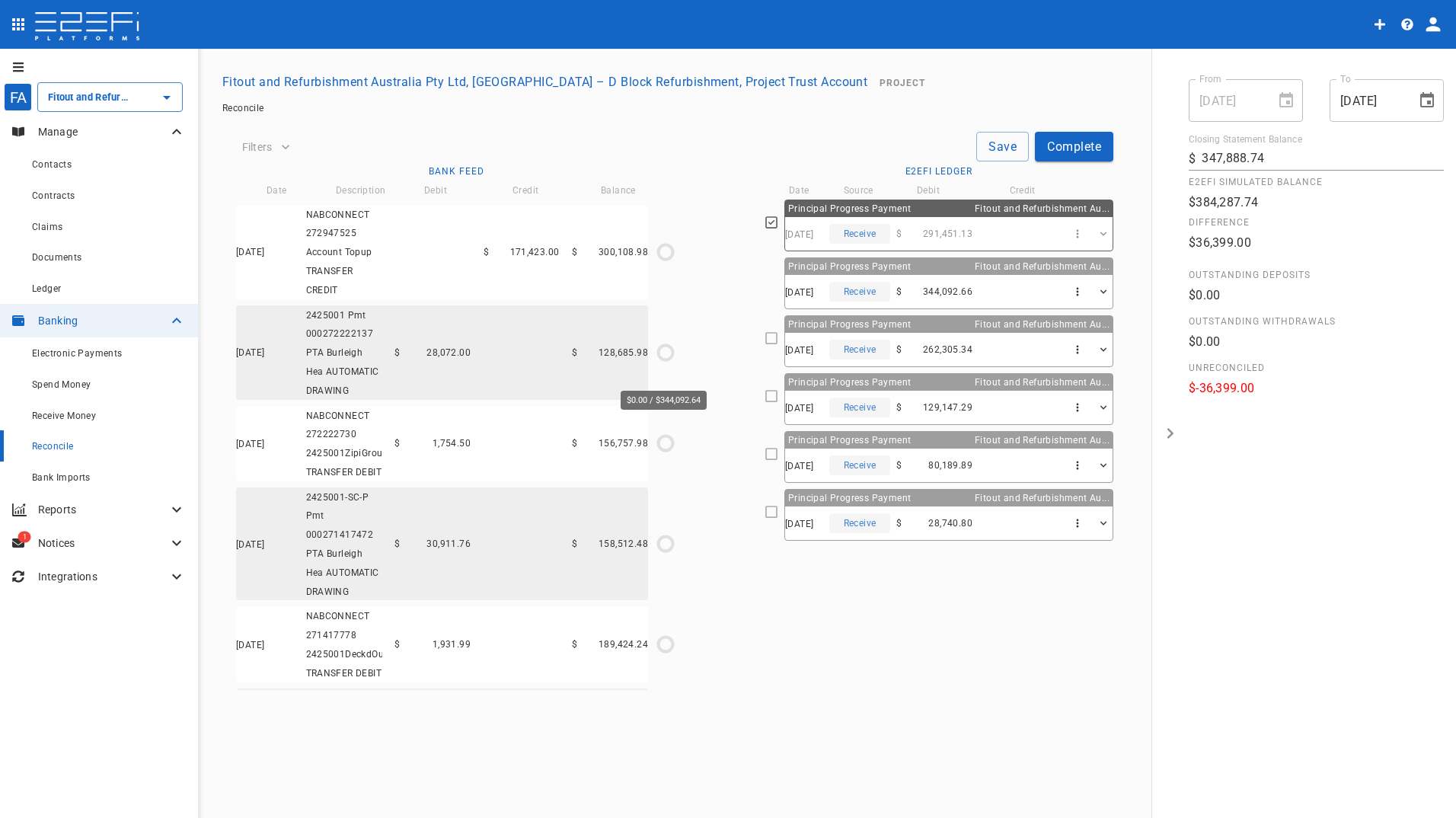
click at [664, 163] on icon "$0.00 / $344,092.64" at bounding box center [665, 152] width 23 height 23
click at [665, 163] on icon "$0.00 / $344,092.64" at bounding box center [665, 152] width 23 height 23
drag, startPoint x: 965, startPoint y: 620, endPoint x: 960, endPoint y: 611, distance: 10.3
click at [960, 611] on div "Principal Progress Payment Fitout and Refurbishment Au... 30/08/2024 Receive $ …" at bounding box center [938, 445] width 349 height 491
click at [716, 148] on div "Save Complete" at bounding box center [704, 147] width 817 height 30
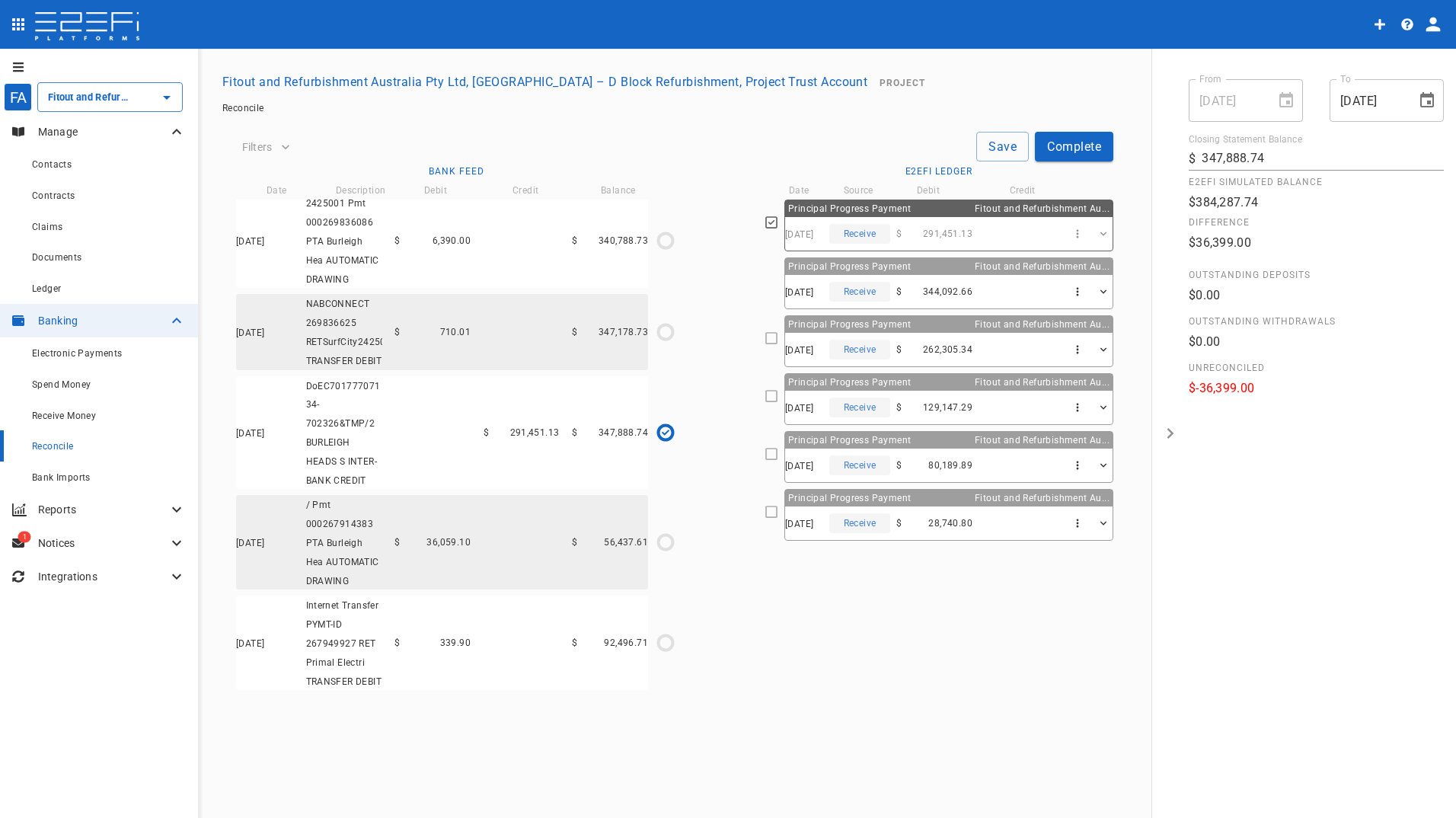
scroll to position [5542, 0]
click at [1081, 145] on button "Complete" at bounding box center [1074, 147] width 79 height 30
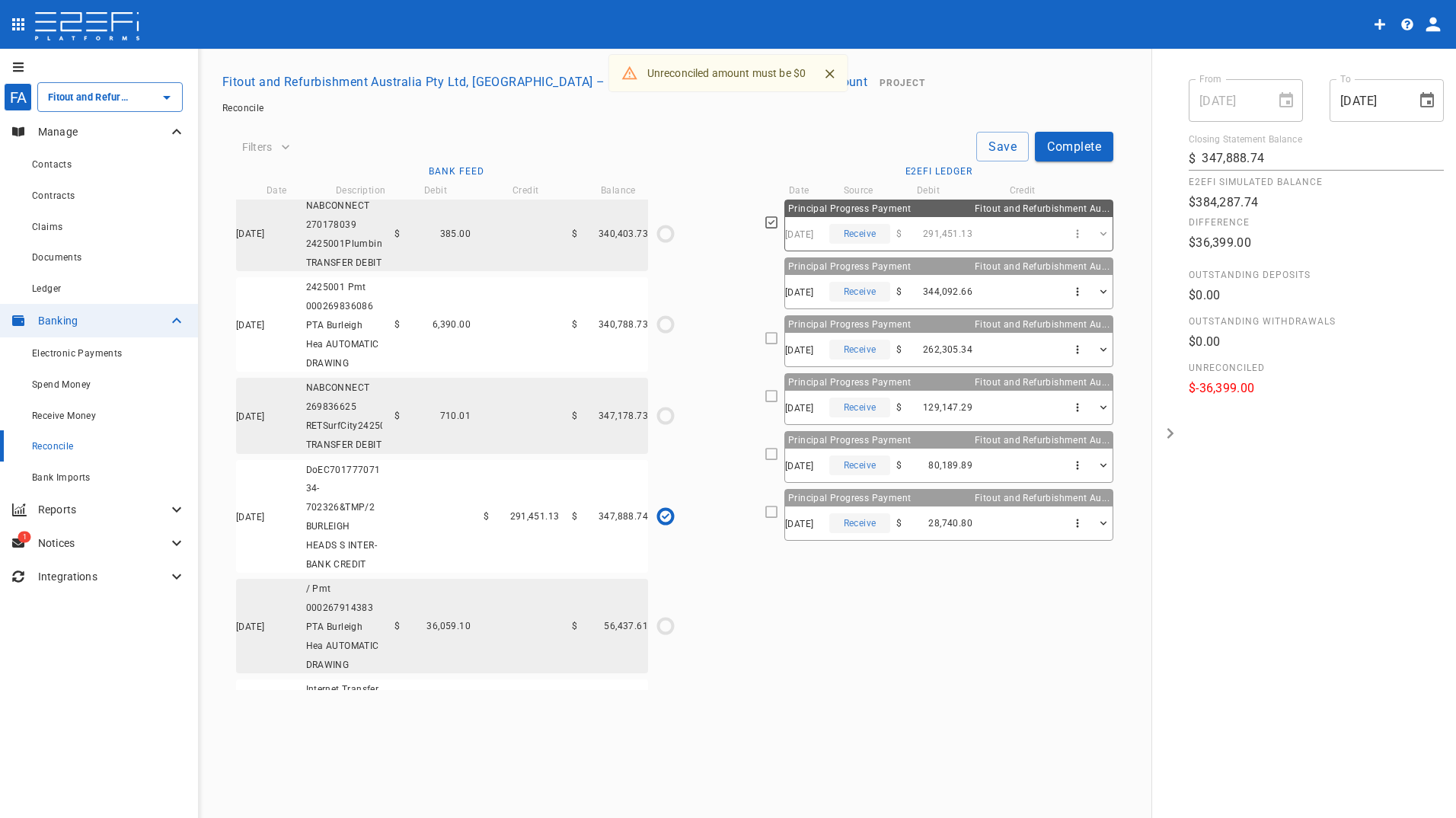
scroll to position [4781, 0]
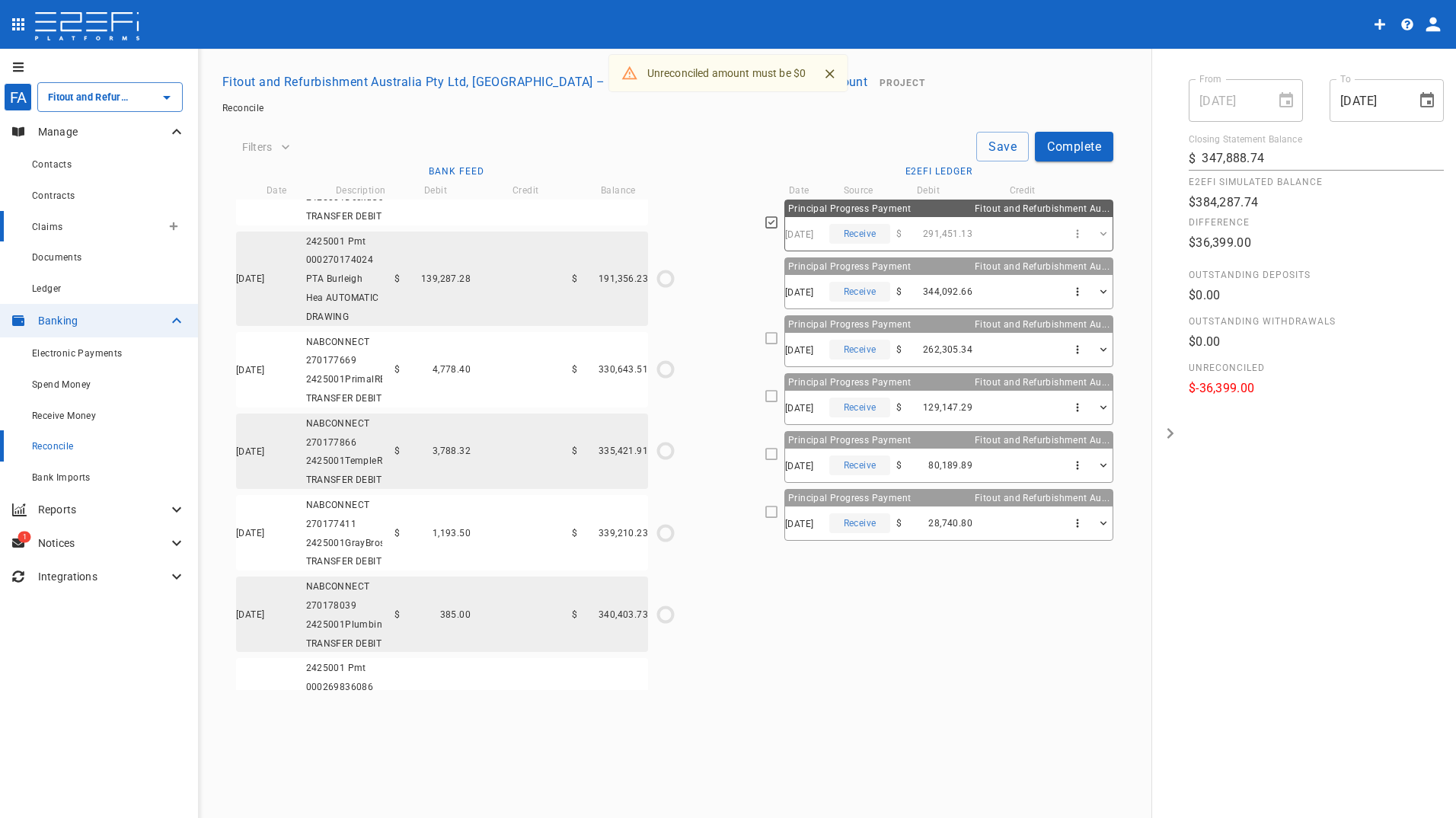
click at [56, 227] on span "Claims" at bounding box center [47, 227] width 31 height 11
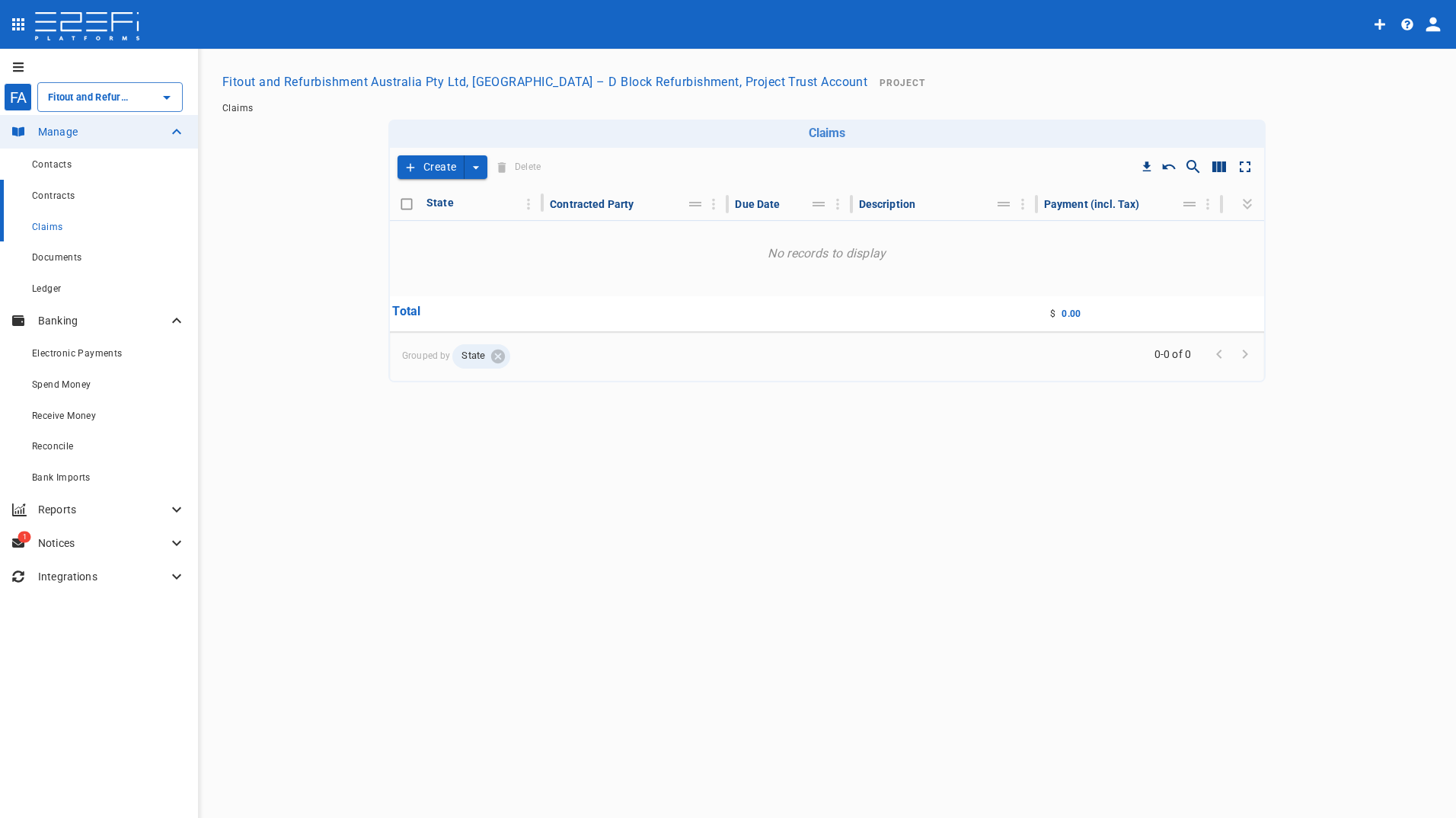
click at [53, 194] on span "Contracts" at bounding box center [53, 196] width 43 height 11
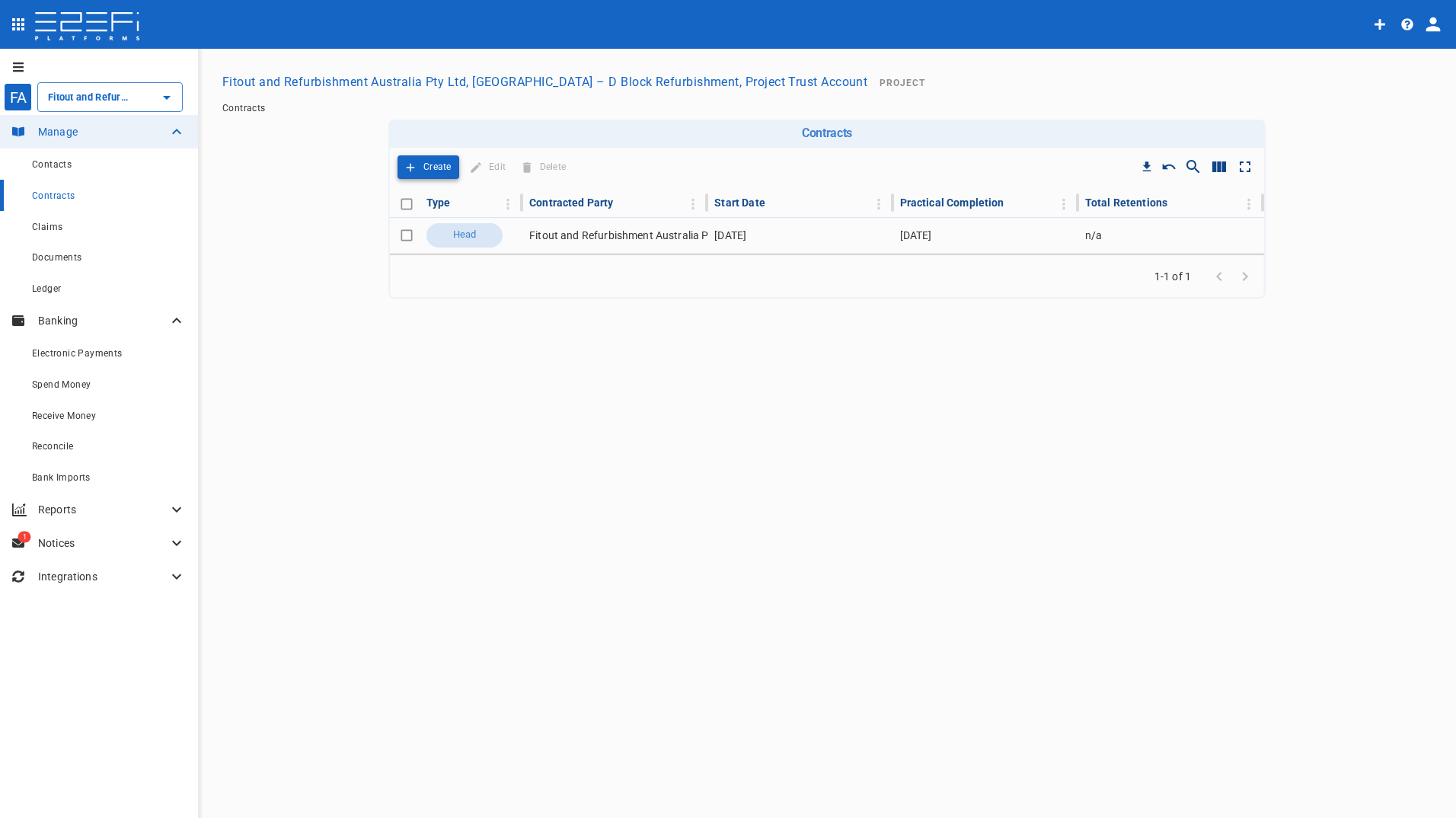
click at [429, 166] on p "Create" at bounding box center [437, 167] width 28 height 18
